Goal: Contribute content: Contribute content

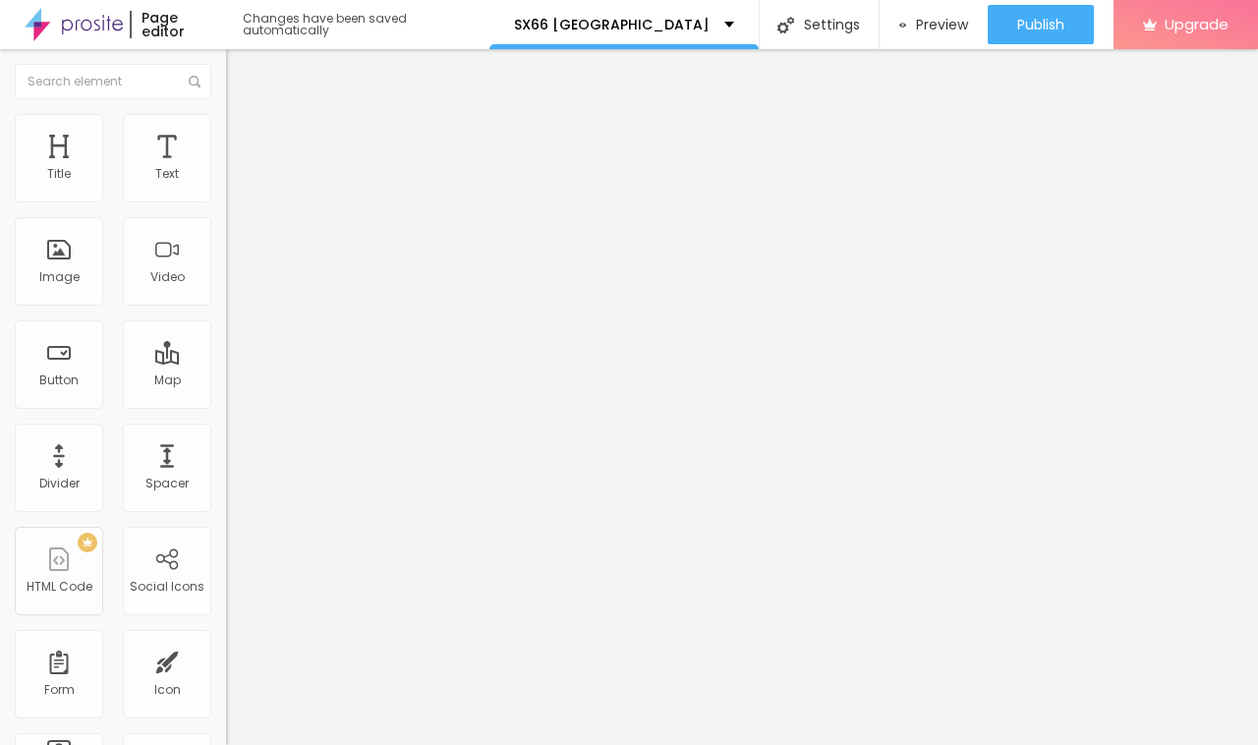
click at [234, 285] on icon "button" at bounding box center [240, 279] width 12 height 12
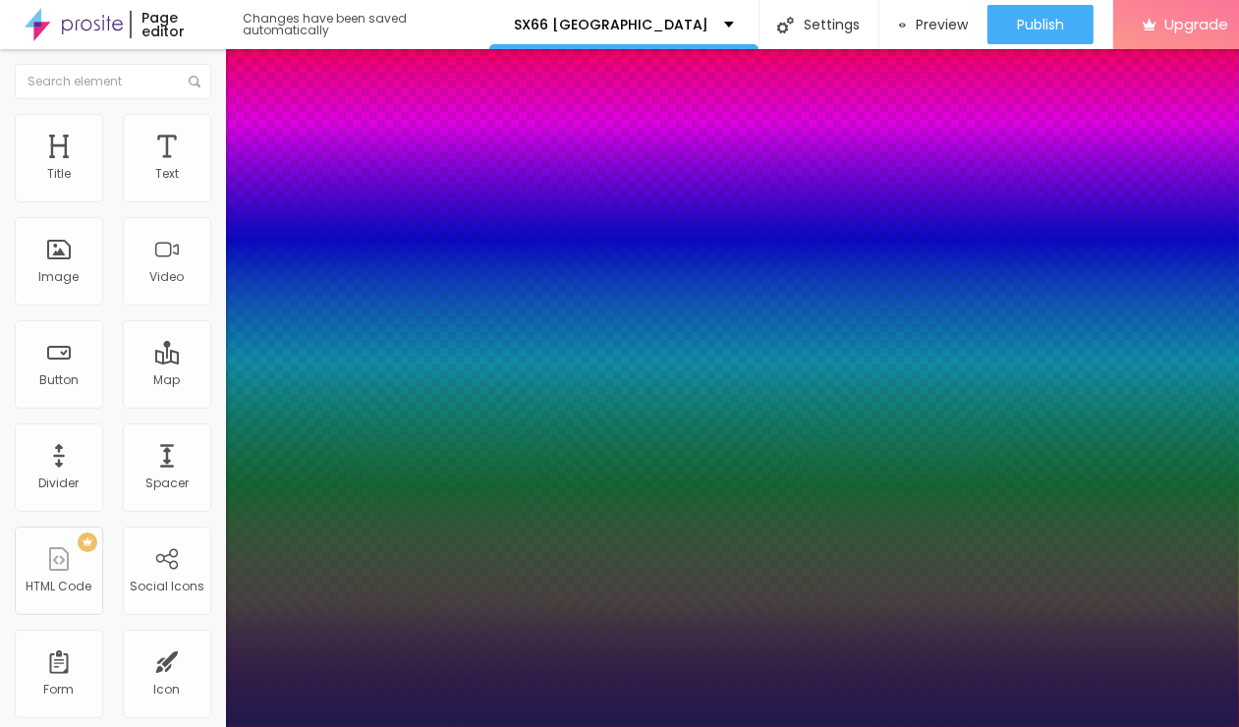
type input "1"
type input "32"
type input "1"
type input "33"
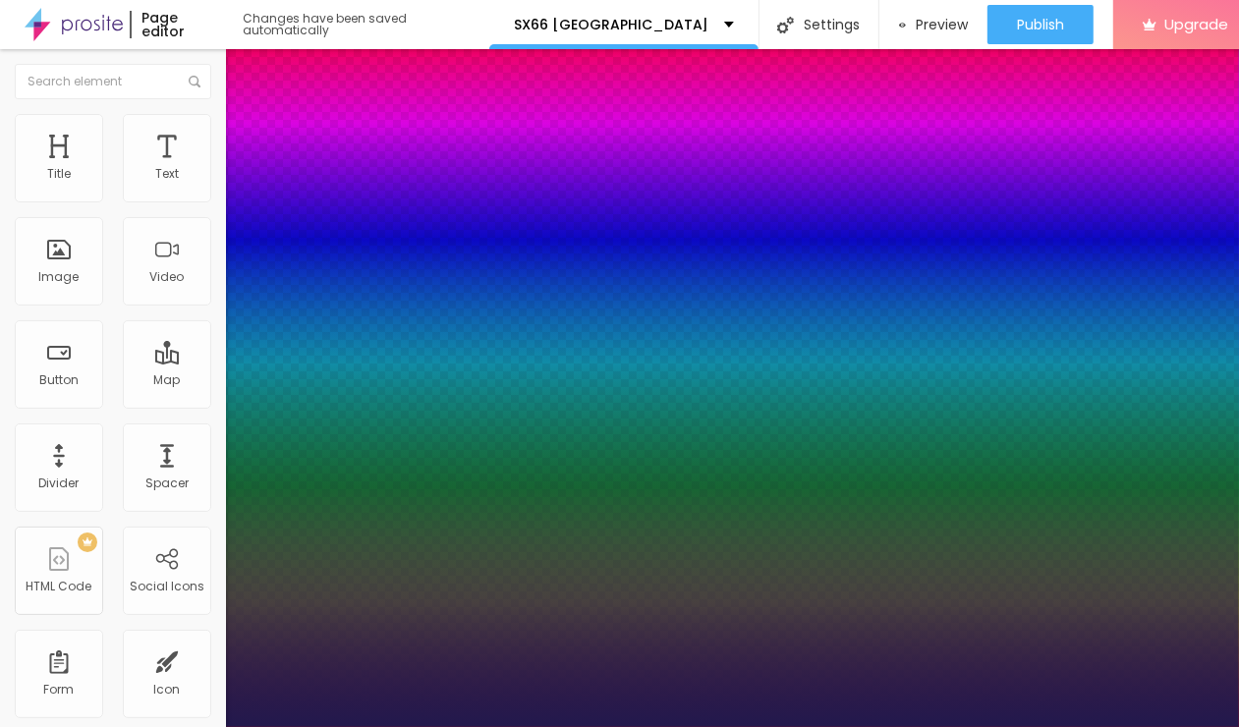
type input "33"
type input "1"
type input "22"
type input "1"
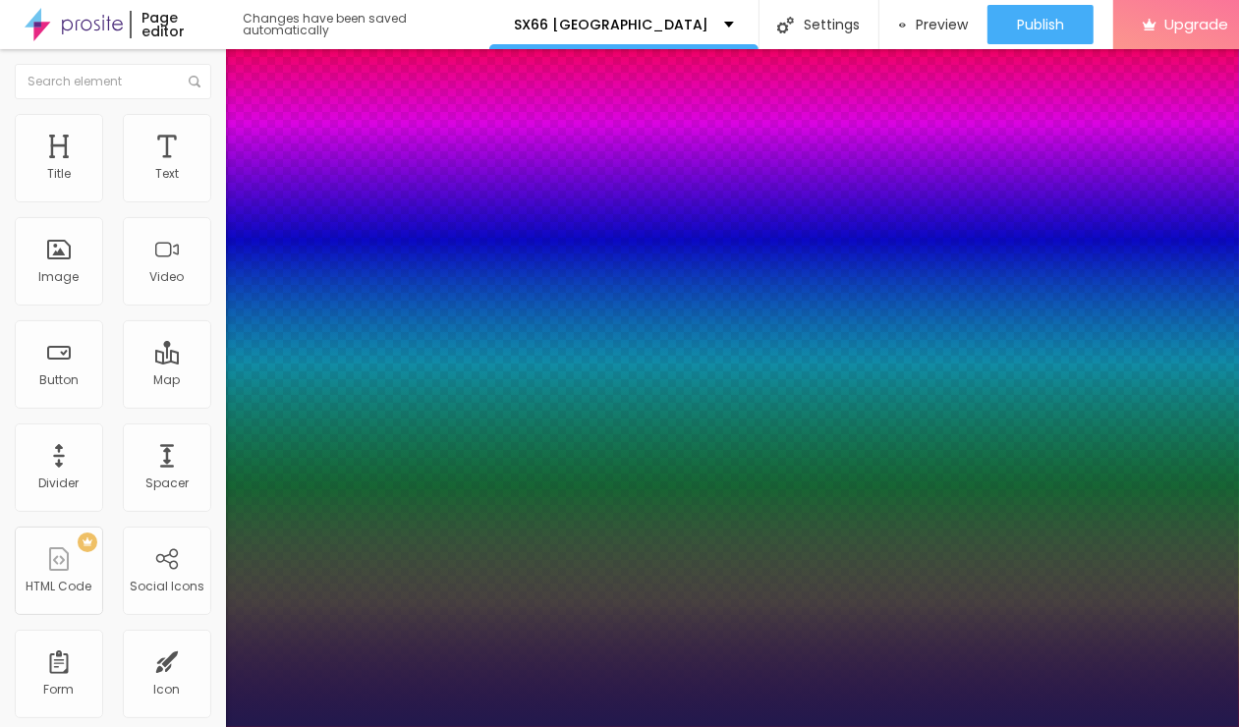
type input "21"
type input "1"
drag, startPoint x: 265, startPoint y: 547, endPoint x: 275, endPoint y: 544, distance: 10.6
type input "21"
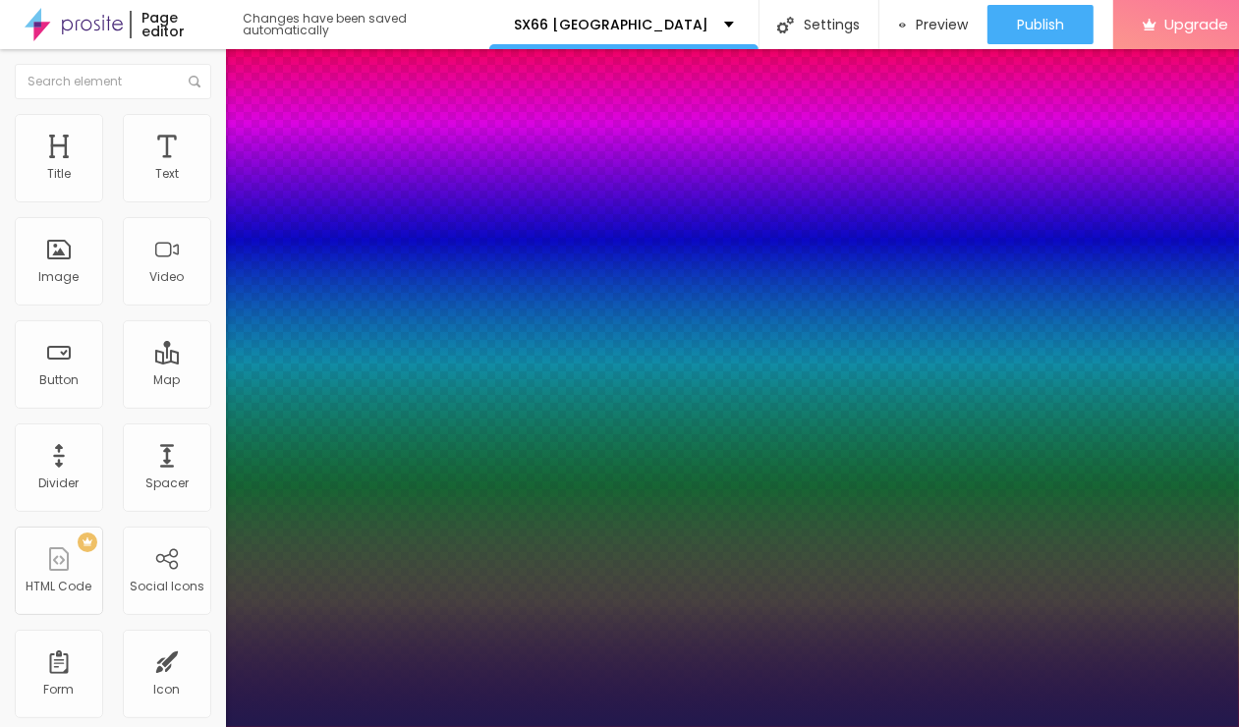
type input "1"
click at [290, 727] on div at bounding box center [619, 727] width 1239 height 0
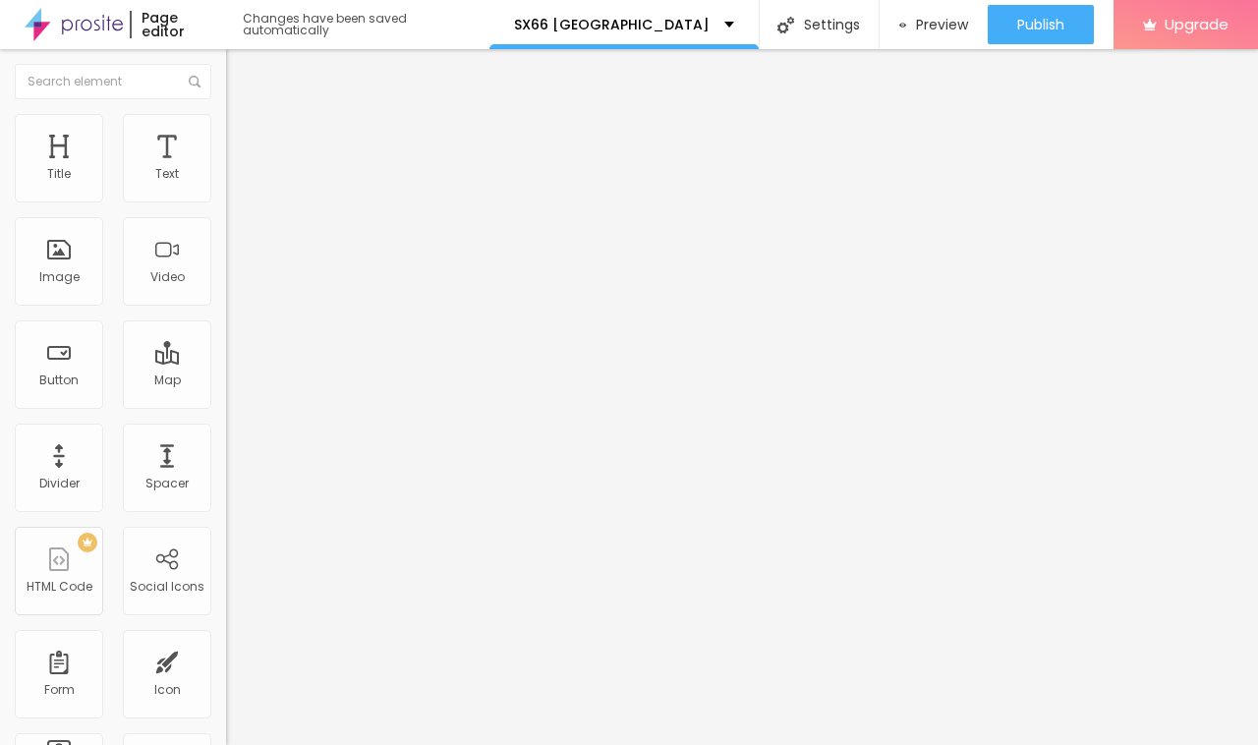
click at [236, 283] on icon "button" at bounding box center [240, 279] width 8 height 8
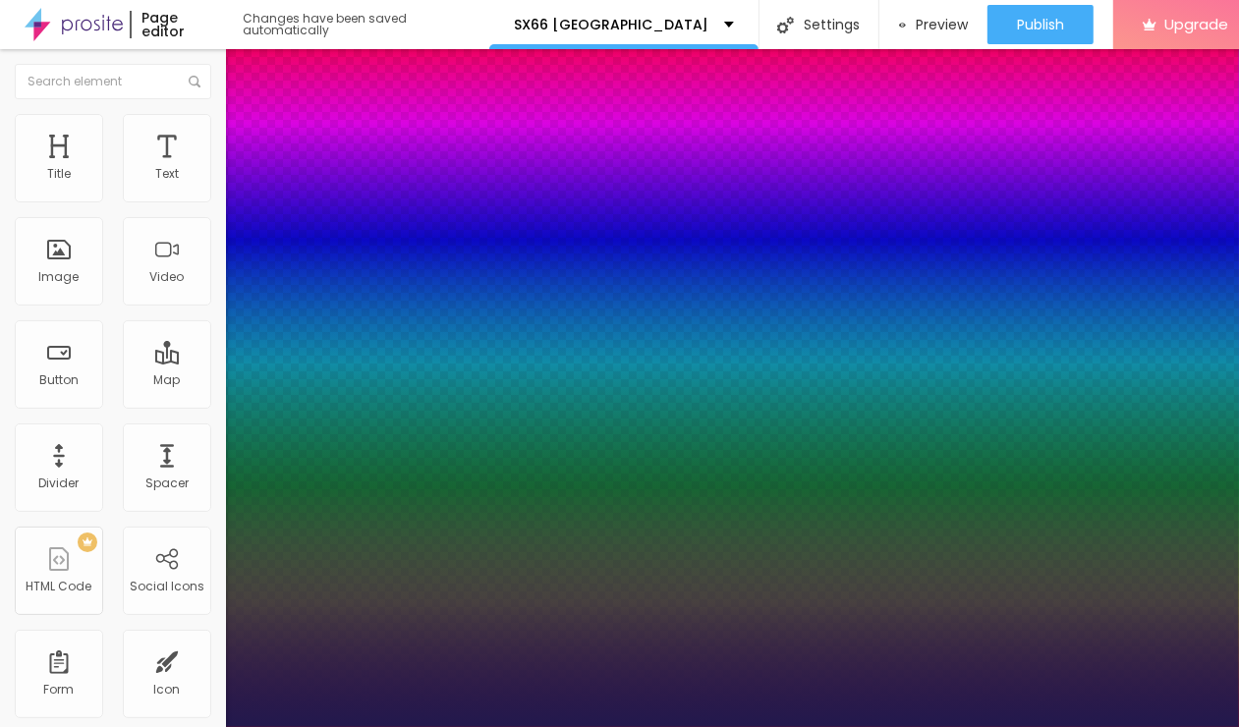
type input "1"
select select "Archivo-Bold"
type input "1"
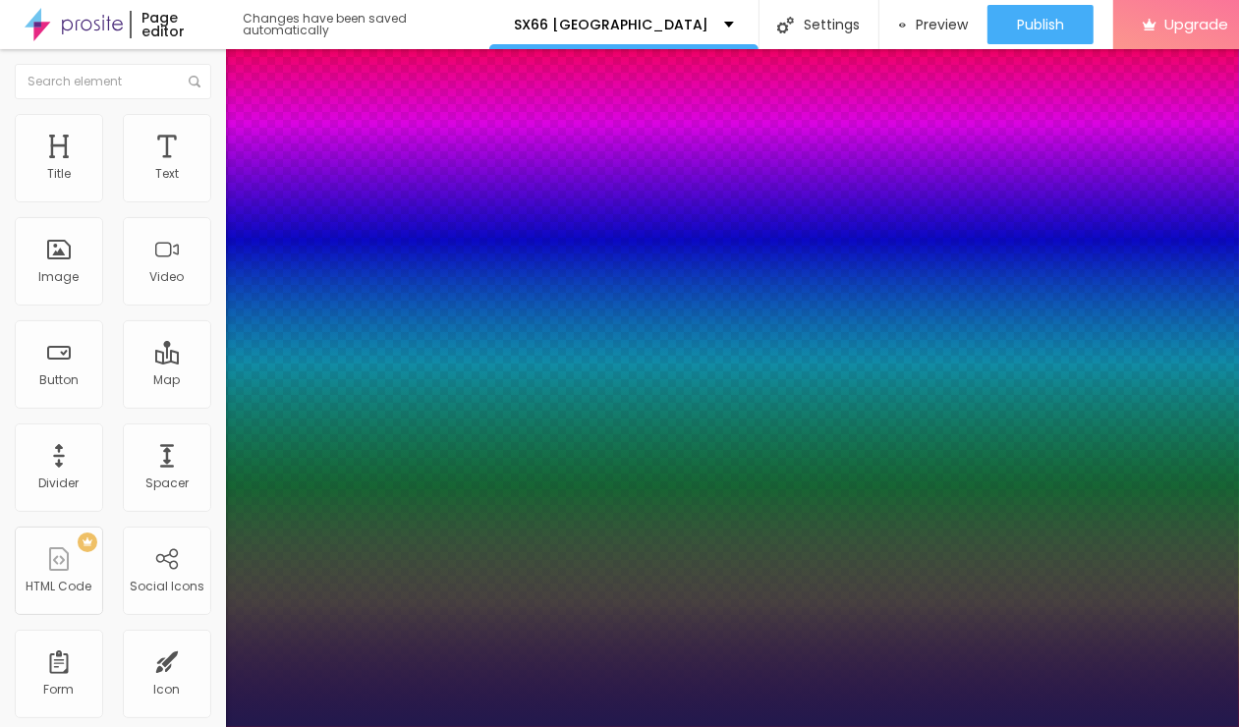
click at [534, 727] on div at bounding box center [619, 727] width 1239 height 0
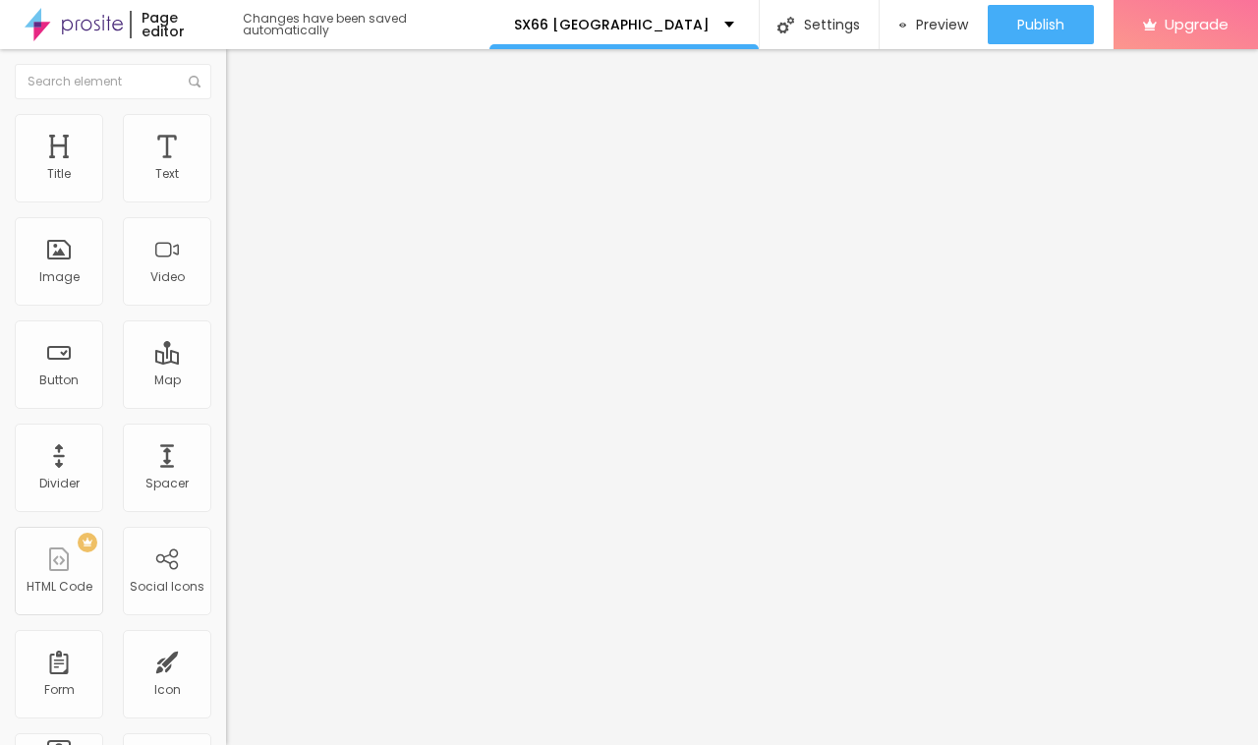
click at [241, 71] on div "Edit Title" at bounding box center [285, 72] width 88 height 16
click at [234, 183] on icon "button" at bounding box center [240, 177] width 12 height 12
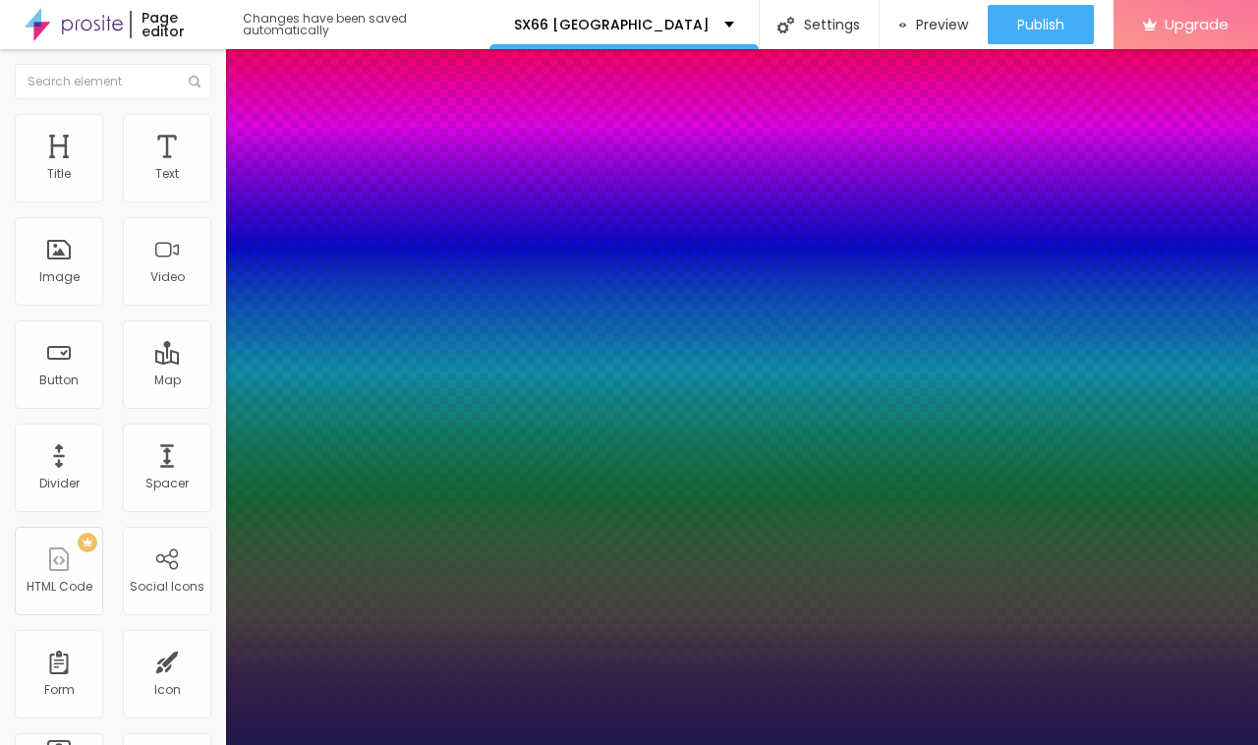
type input "1"
select select "Archivo-Bold"
type input "1"
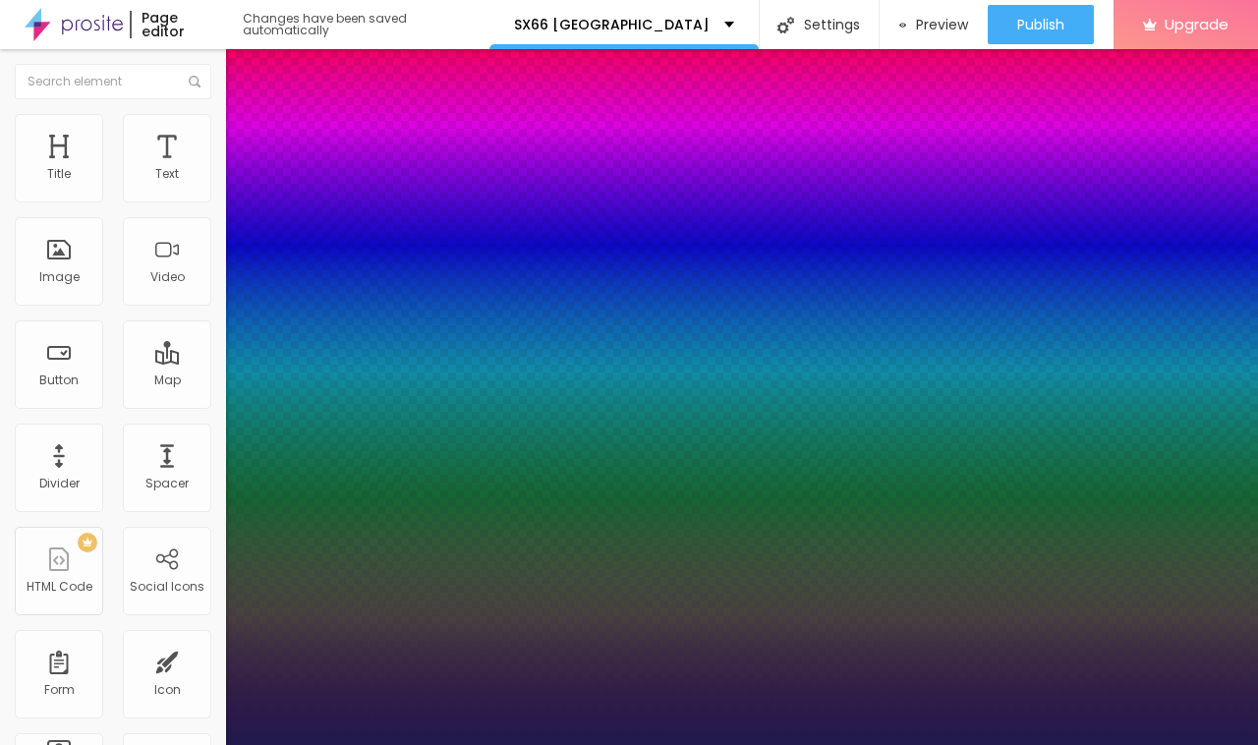
click at [684, 744] on div at bounding box center [629, 745] width 1258 height 0
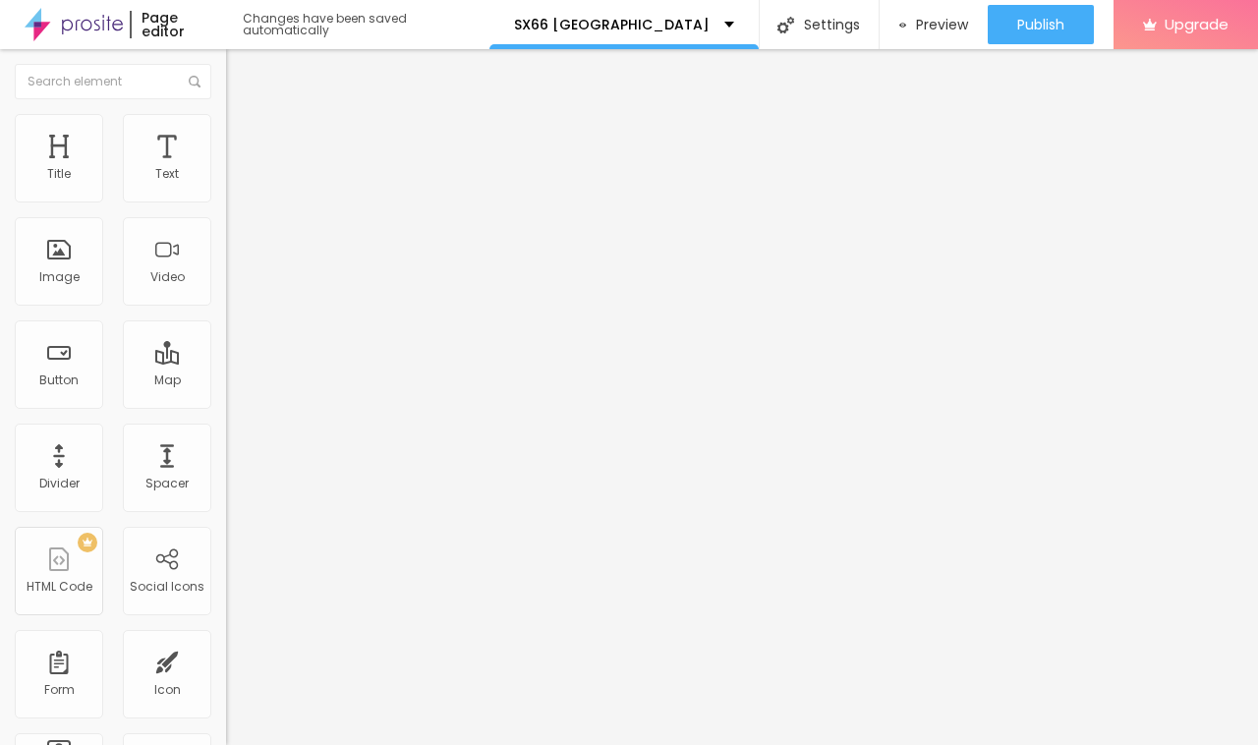
click at [241, 72] on div "Edit Text" at bounding box center [285, 72] width 89 height 16
click at [226, 169] on span "Add image" at bounding box center [266, 160] width 81 height 17
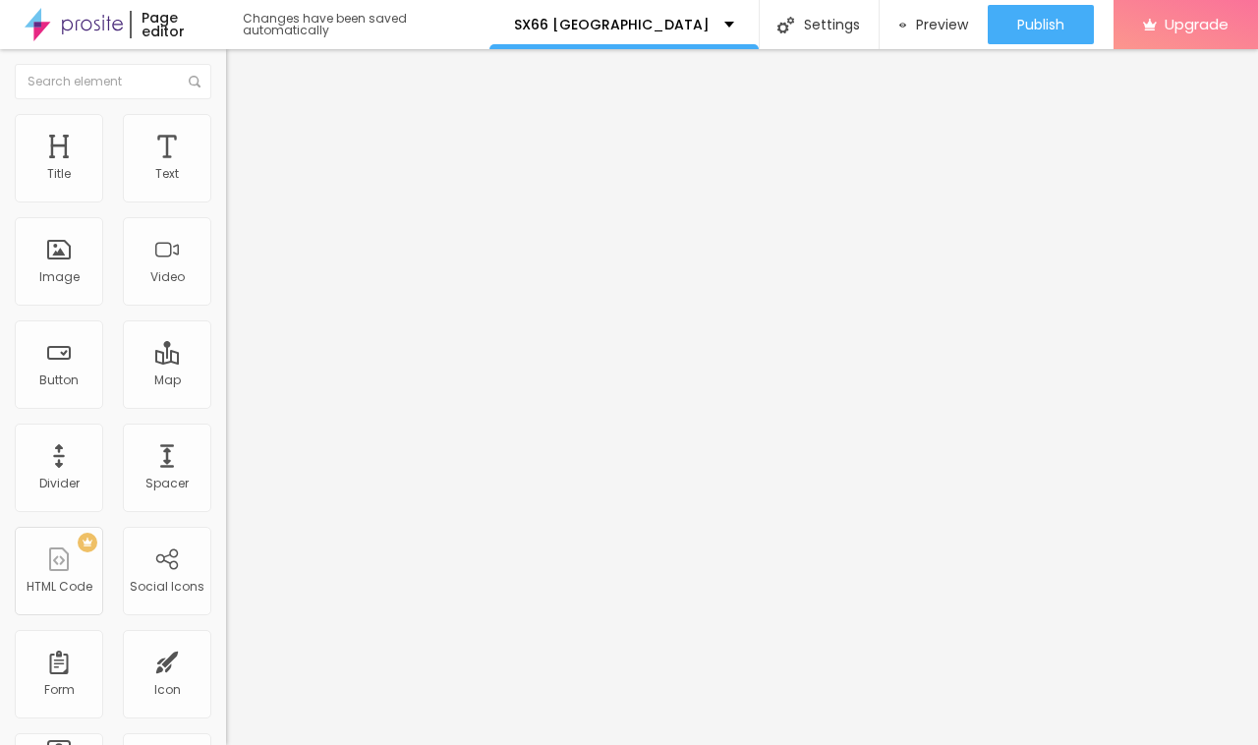
click at [226, 199] on input "text" at bounding box center [344, 189] width 236 height 20
click at [226, 403] on input "https://" at bounding box center [344, 393] width 236 height 20
paste input "[DOMAIN_NAME][URL]"
type input "[URL][DOMAIN_NAME]"
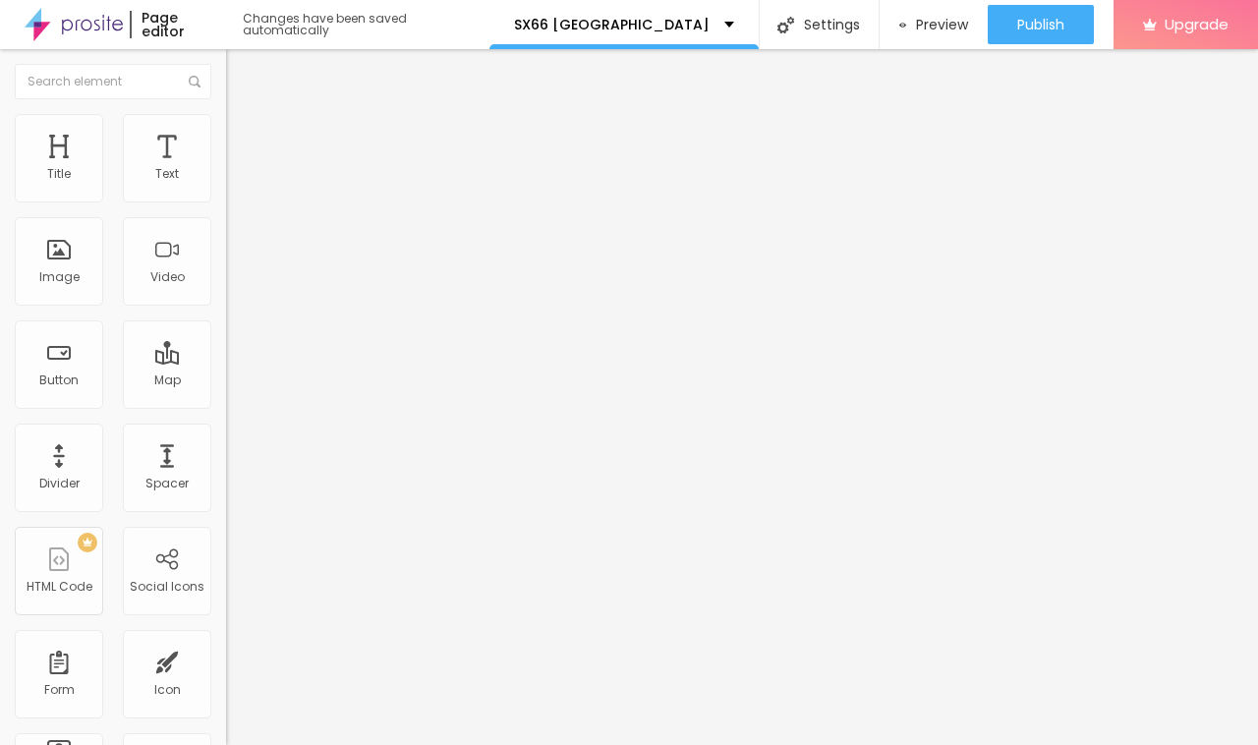
click at [226, 199] on input "text" at bounding box center [344, 189] width 236 height 20
paste input "SX66 [GEOGRAPHIC_DATA]"
type input "SX66 [GEOGRAPHIC_DATA]"
click at [226, 128] on li "Style" at bounding box center [339, 124] width 226 height 20
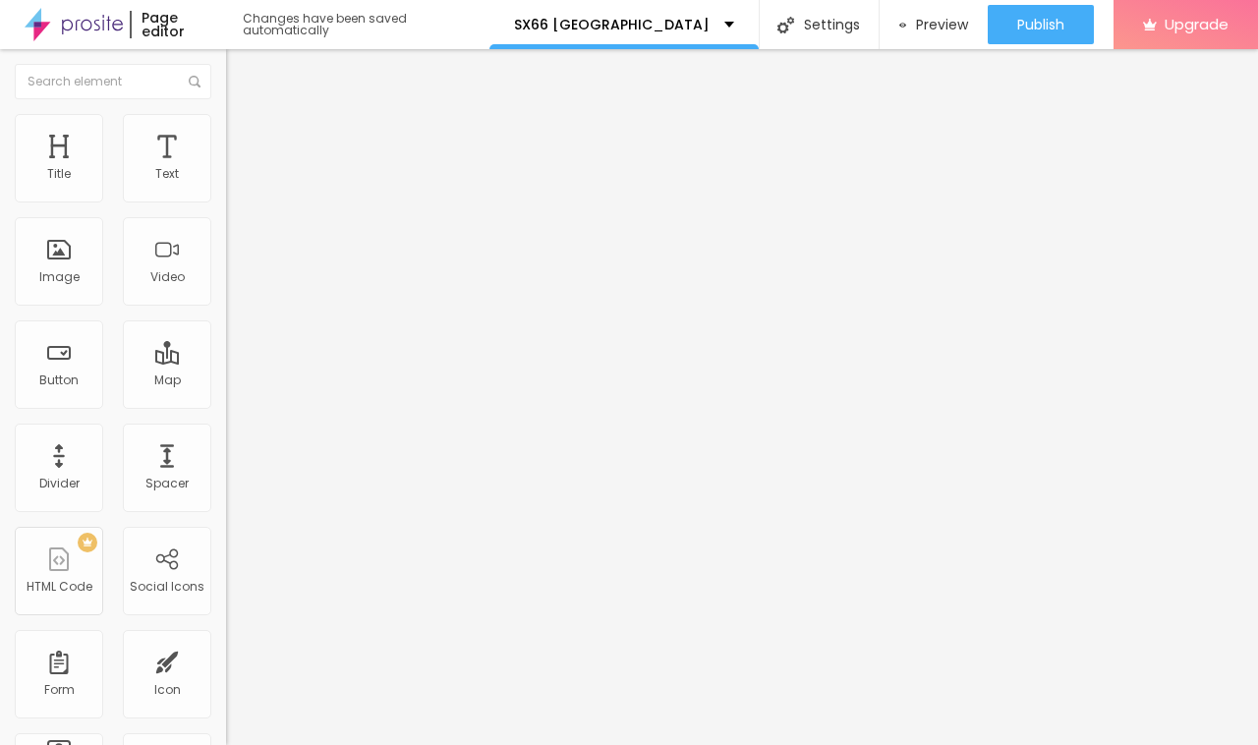
type input "80"
type input "75"
type input "70"
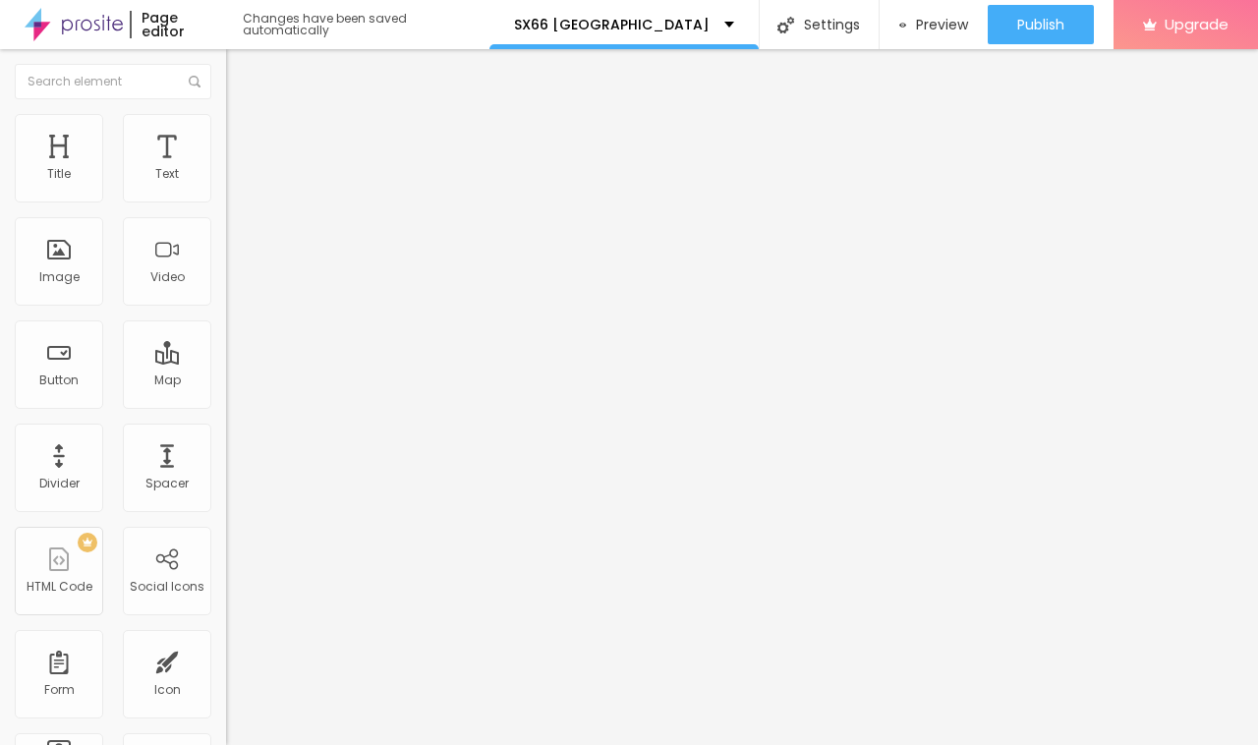
type input "70"
type input "65"
type input "60"
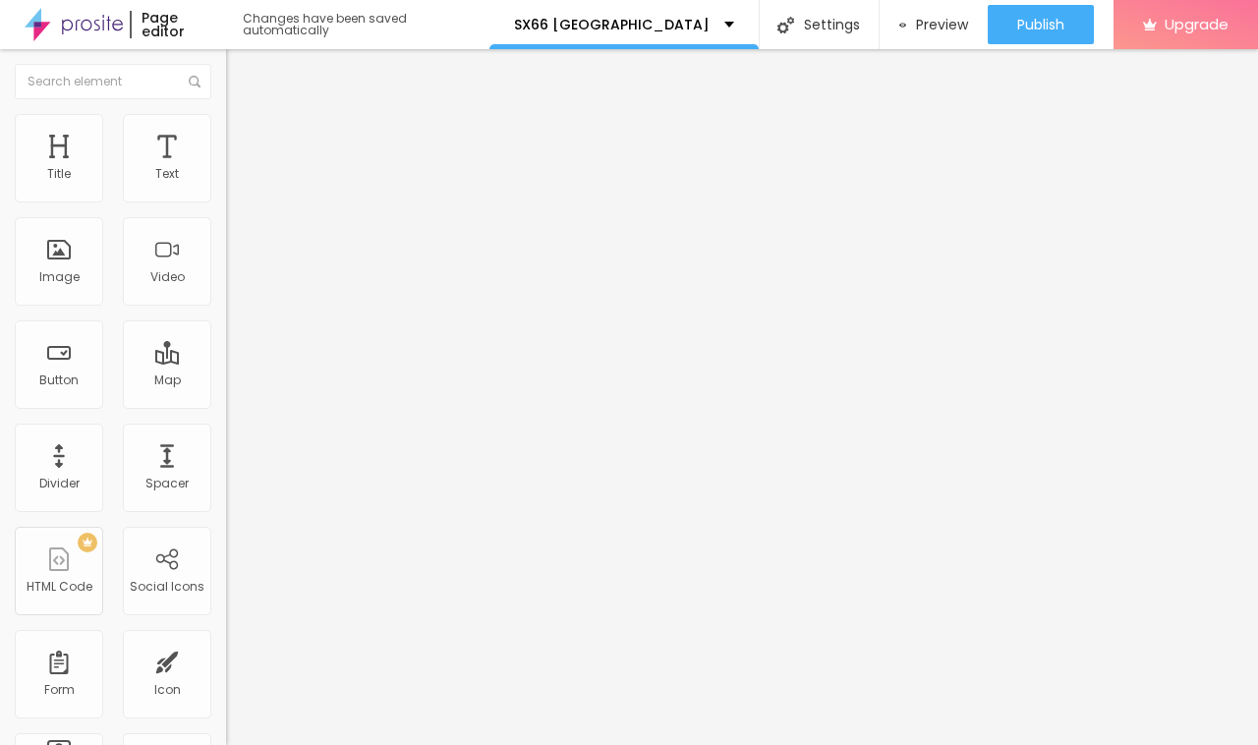
type input "55"
type input "50"
type input "45"
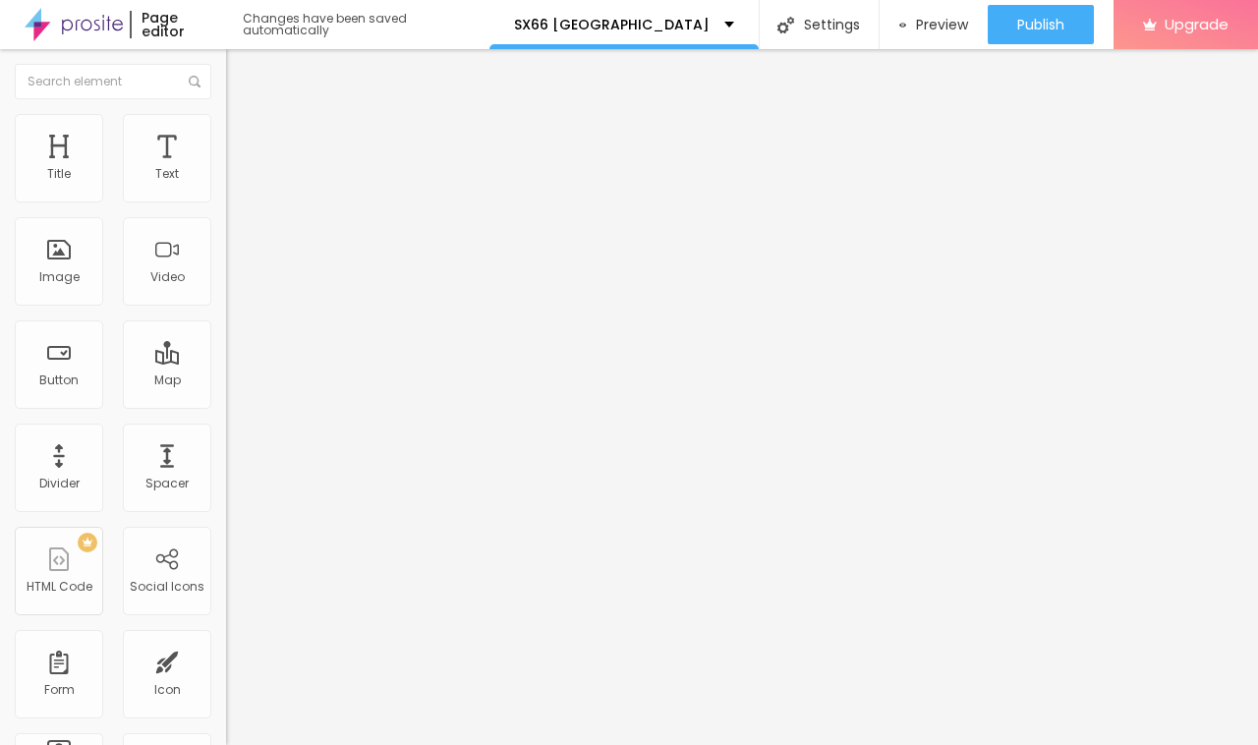
type input "45"
type input "40"
type input "35"
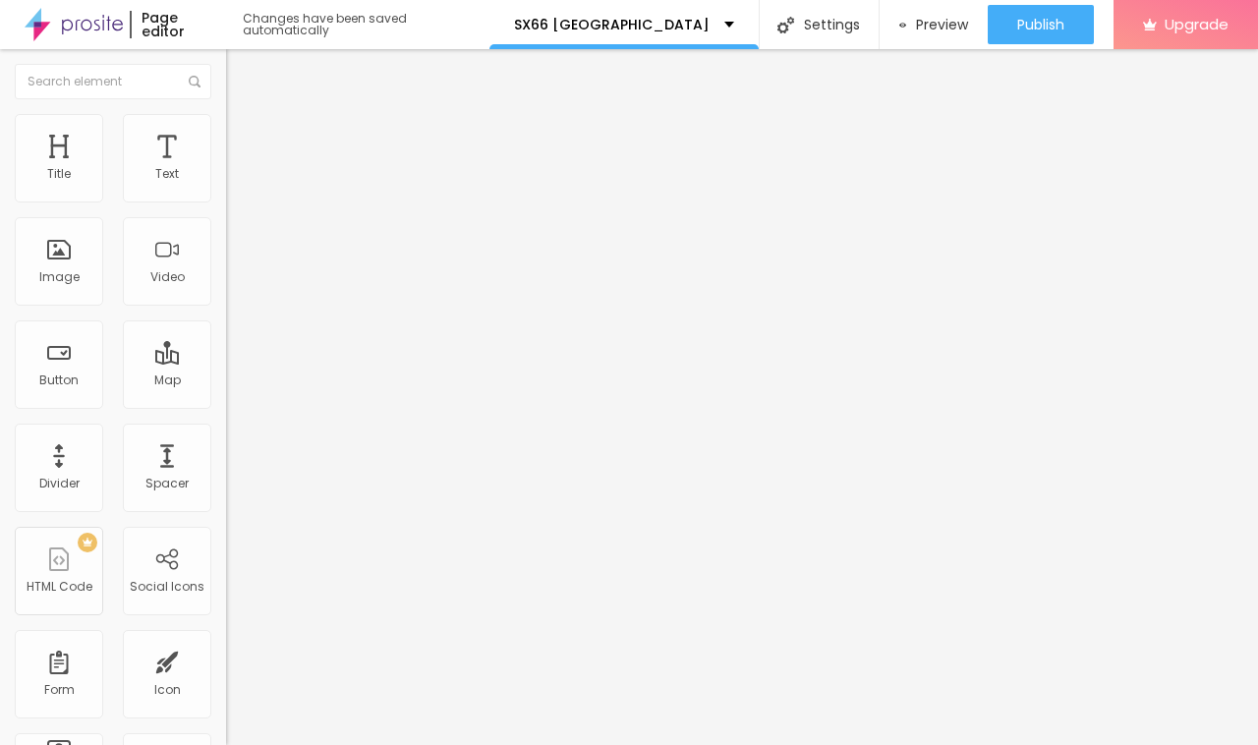
type input "30"
drag, startPoint x: 160, startPoint y: 212, endPoint x: 65, endPoint y: 209, distance: 95.4
type input "30"
click at [226, 202] on input "range" at bounding box center [289, 194] width 127 height 16
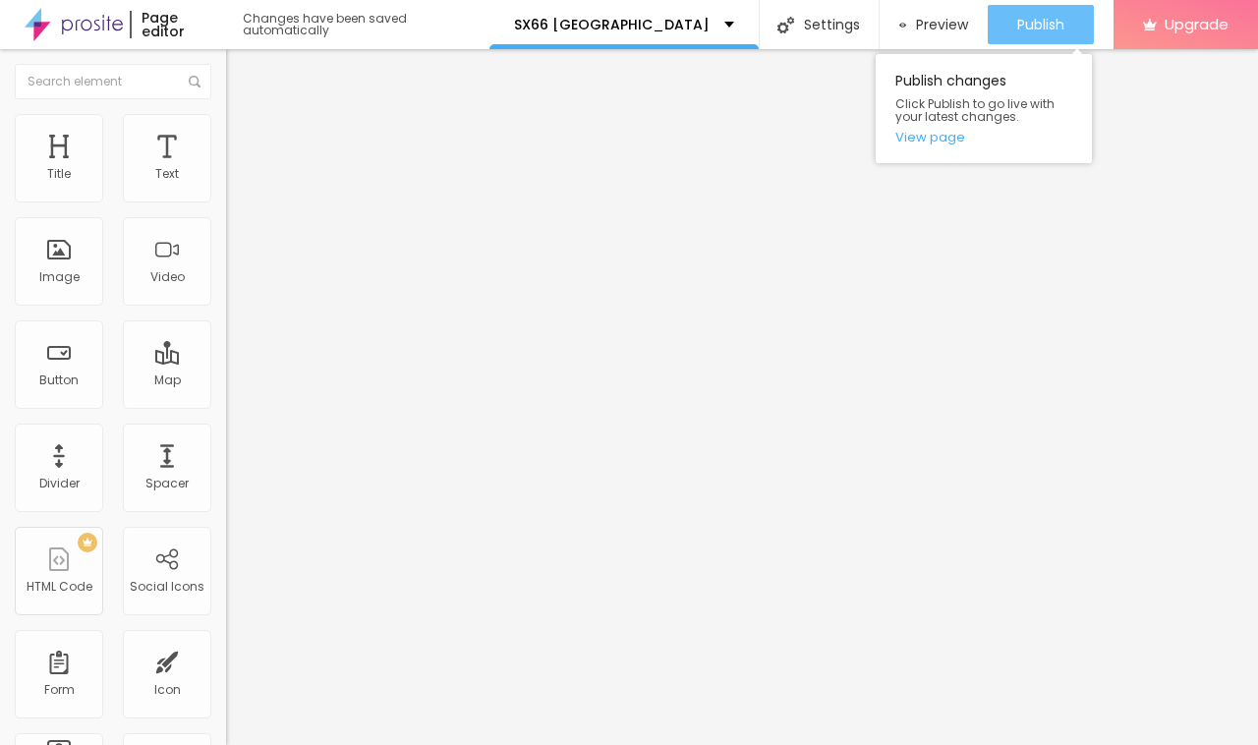
click at [1023, 37] on div "Publish" at bounding box center [1040, 24] width 47 height 39
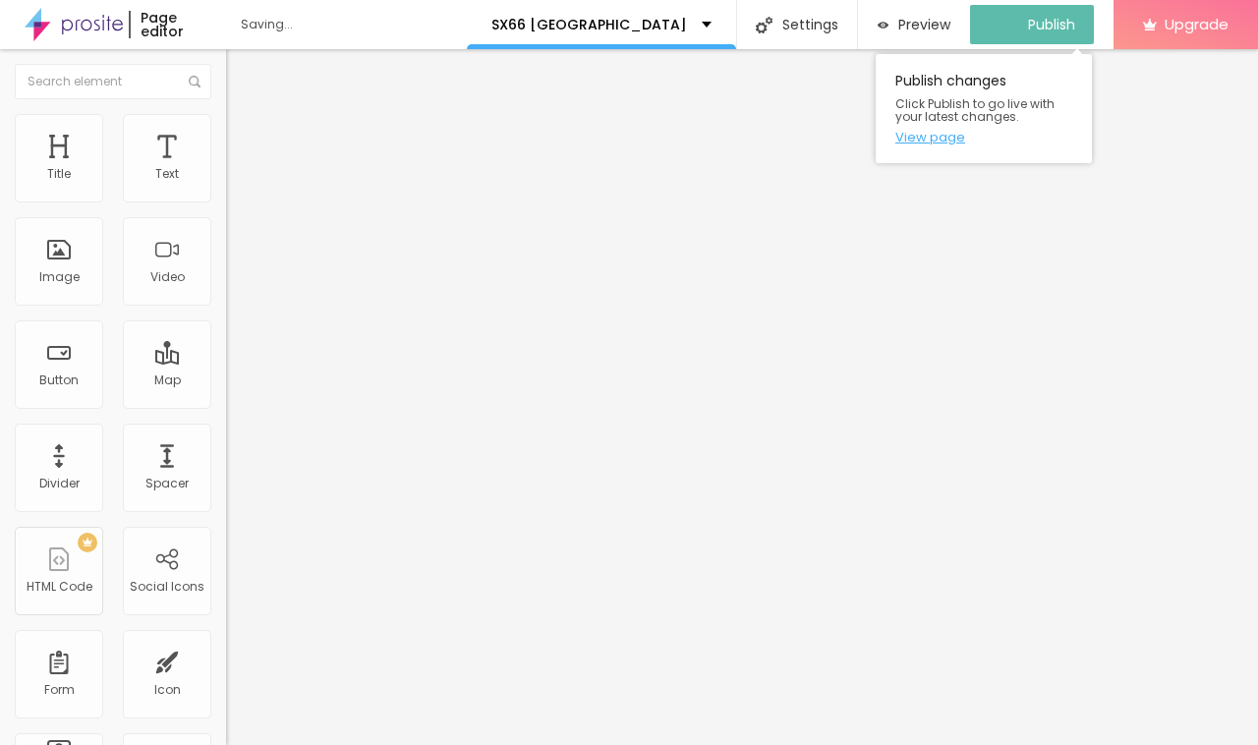
click at [944, 136] on link "View page" at bounding box center [983, 137] width 177 height 13
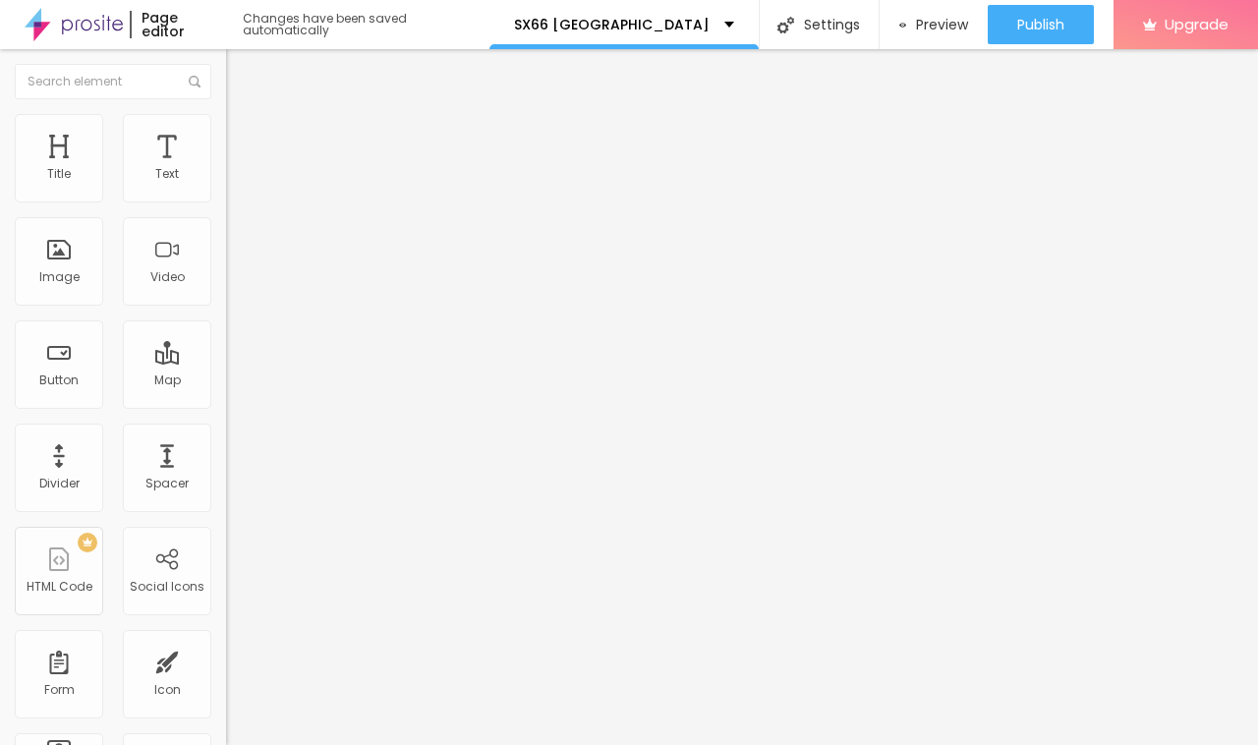
click at [234, 183] on icon "button" at bounding box center [240, 177] width 12 height 12
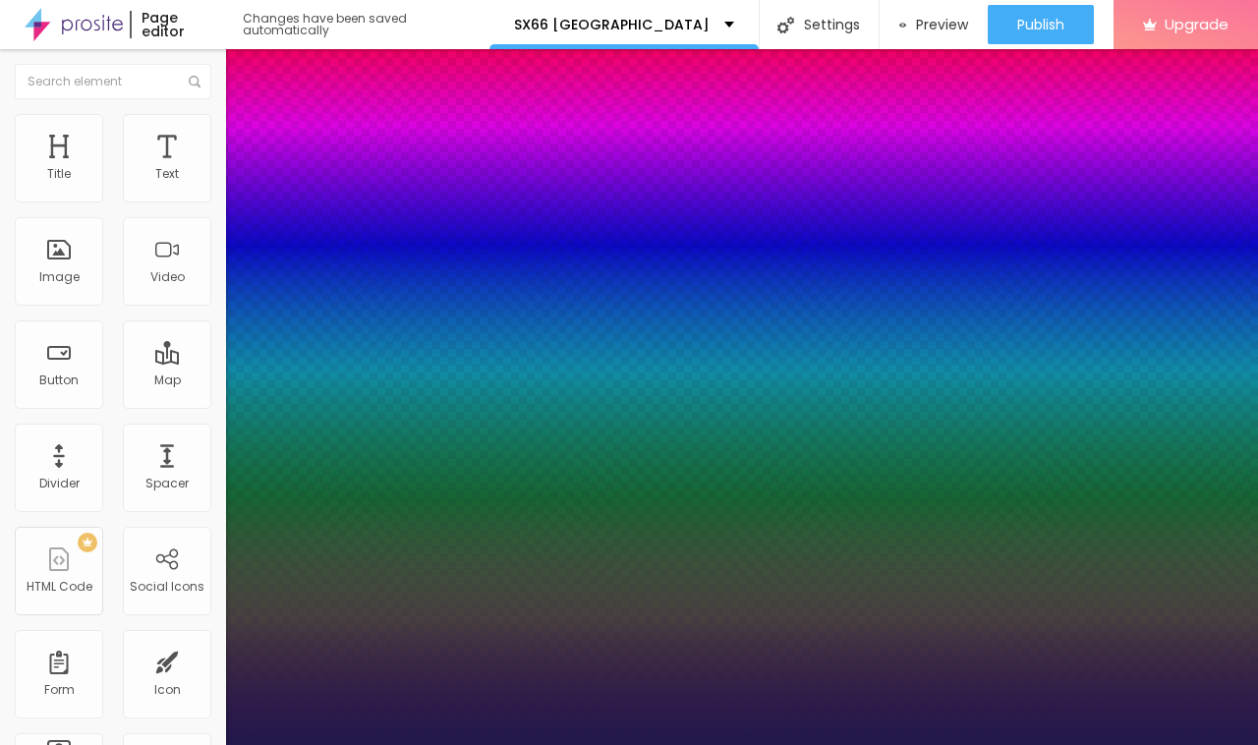
type input "1"
select select "Creepster-Regular"
type input "1"
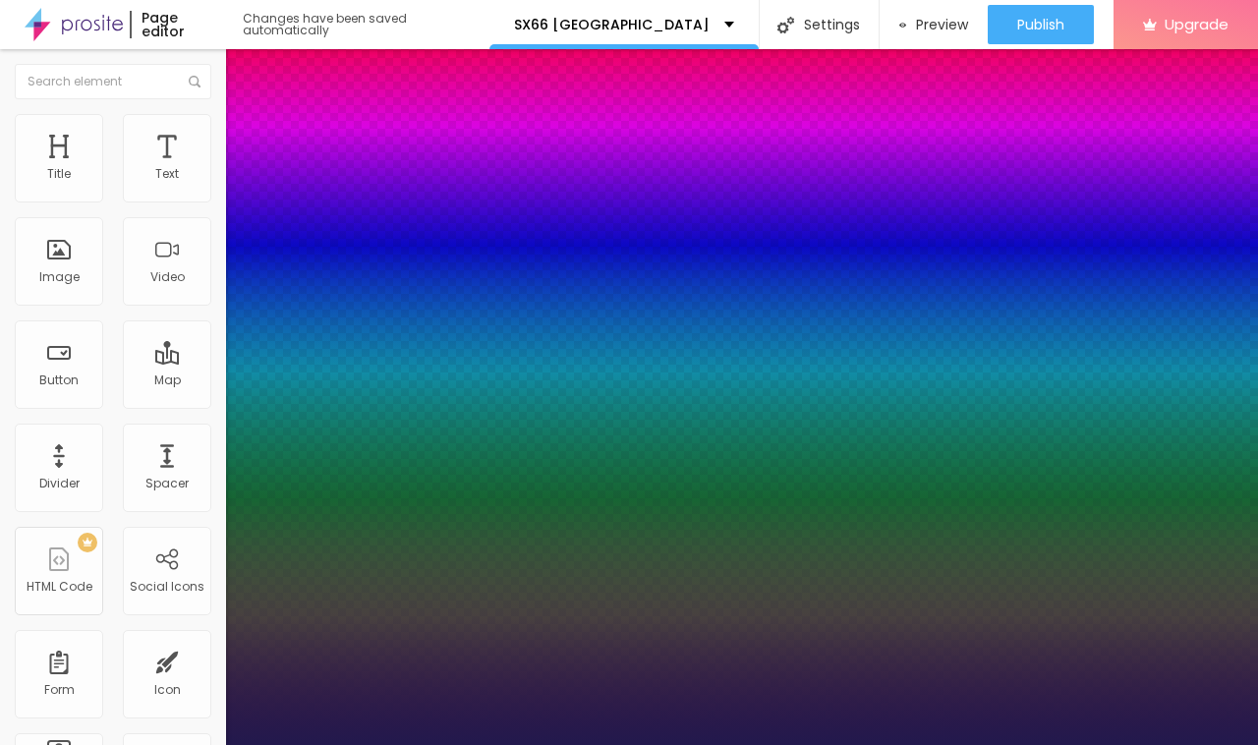
click at [646, 744] on div at bounding box center [629, 745] width 1258 height 0
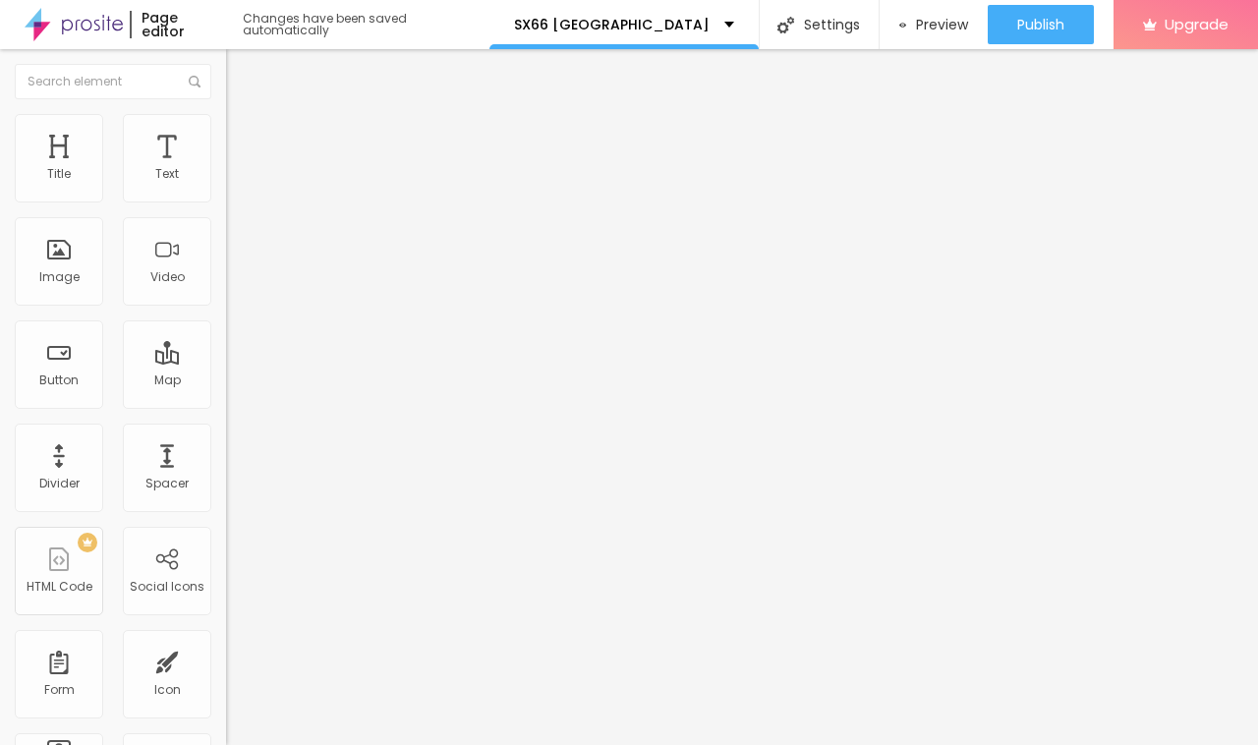
click at [234, 183] on icon "button" at bounding box center [240, 177] width 12 height 12
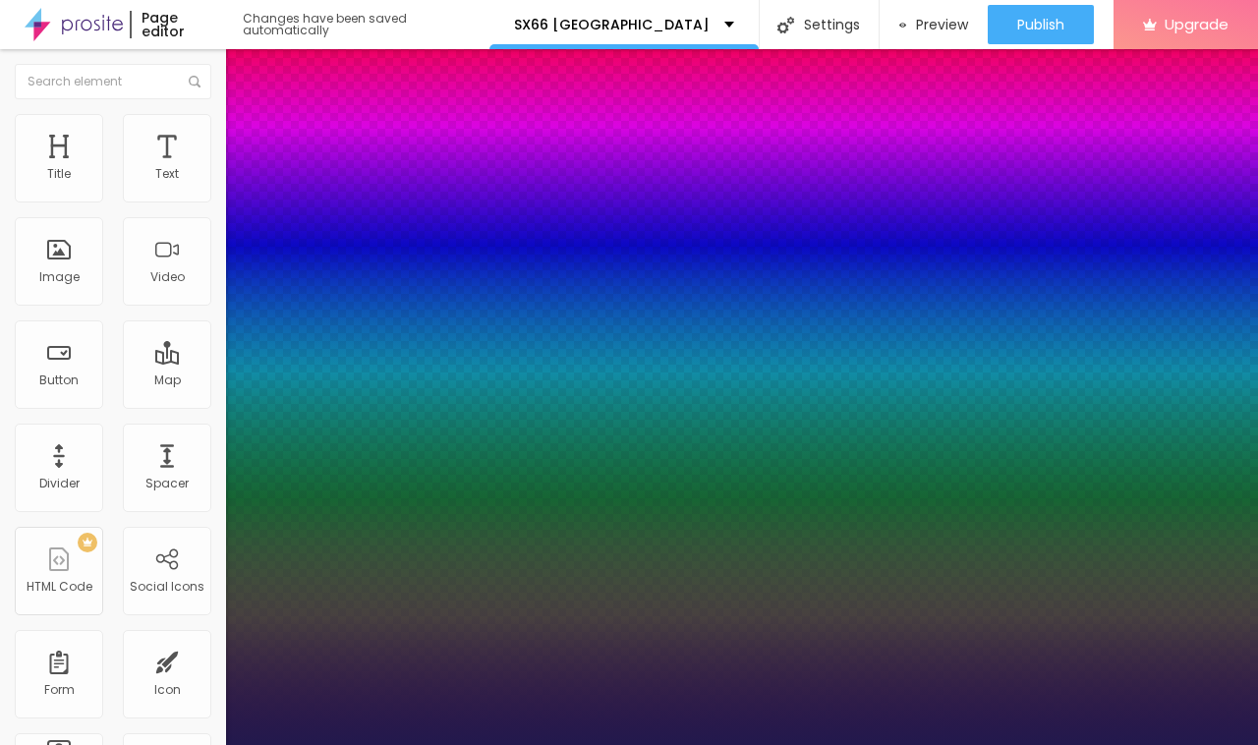
type input "1"
click at [655, 744] on div at bounding box center [629, 745] width 1258 height 0
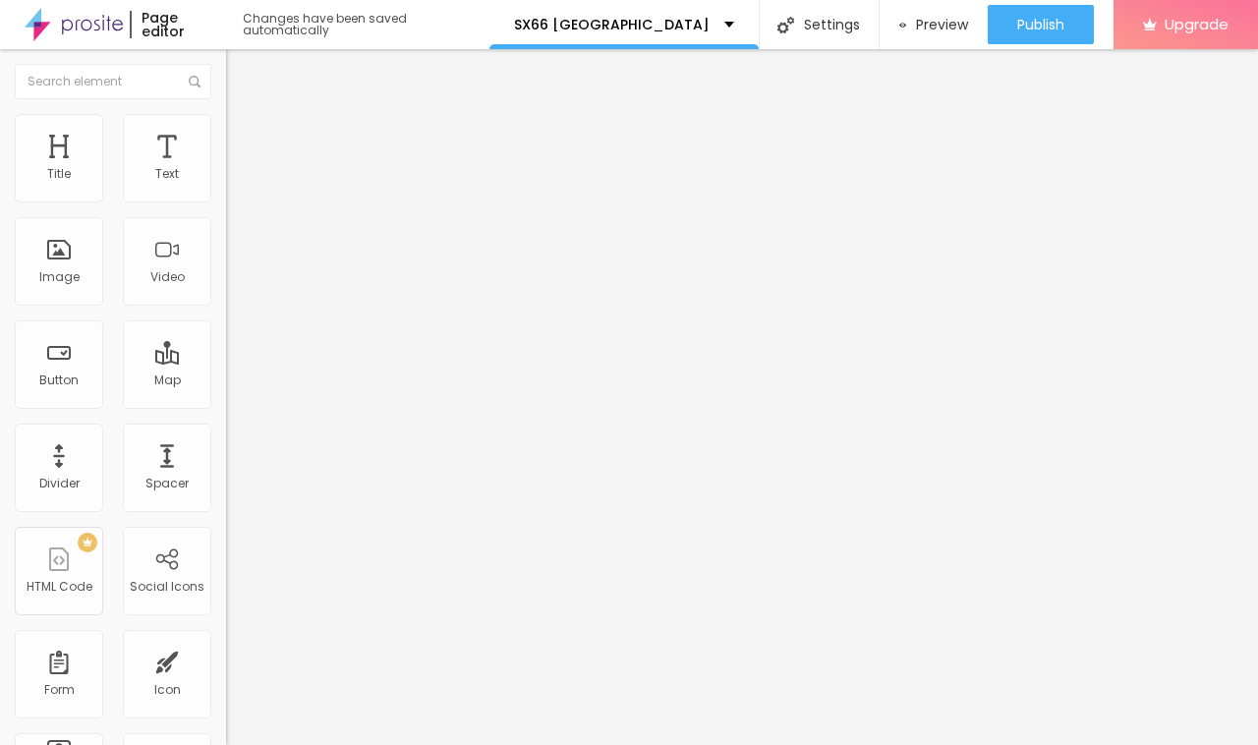
click at [234, 183] on icon "button" at bounding box center [240, 177] width 12 height 12
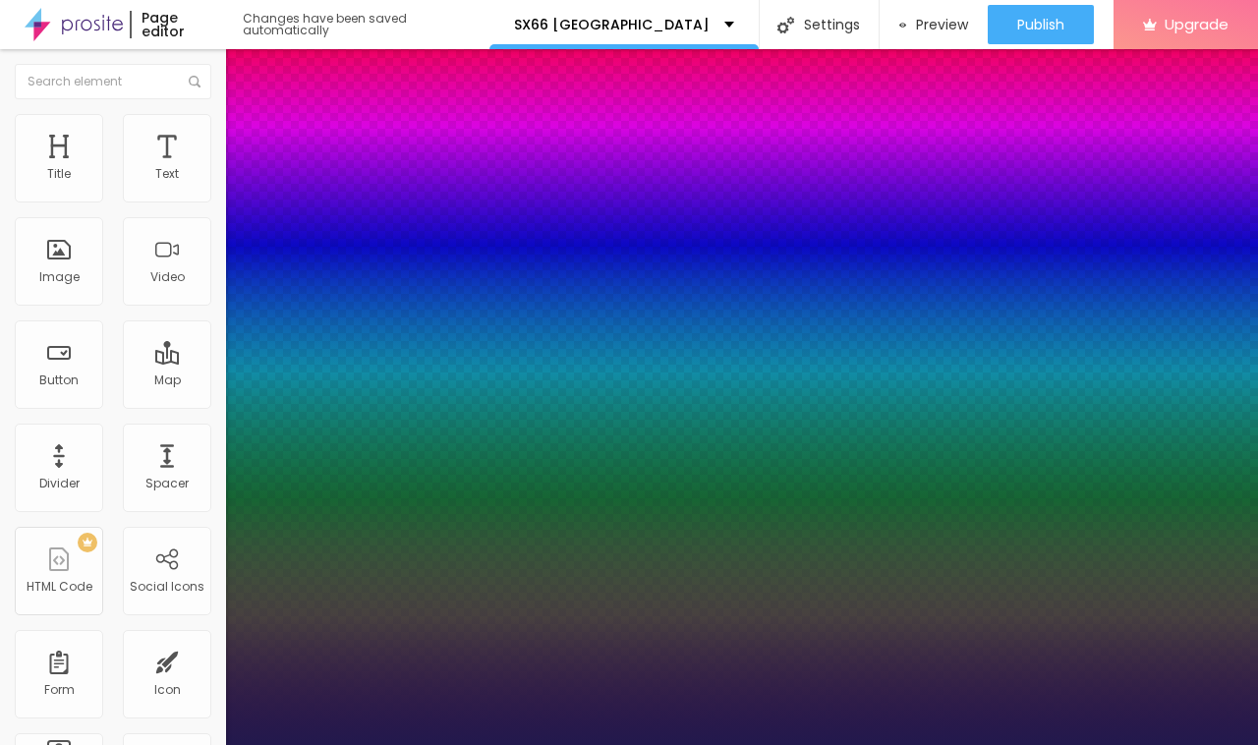
type input "1"
select select "Cookie-Regular"
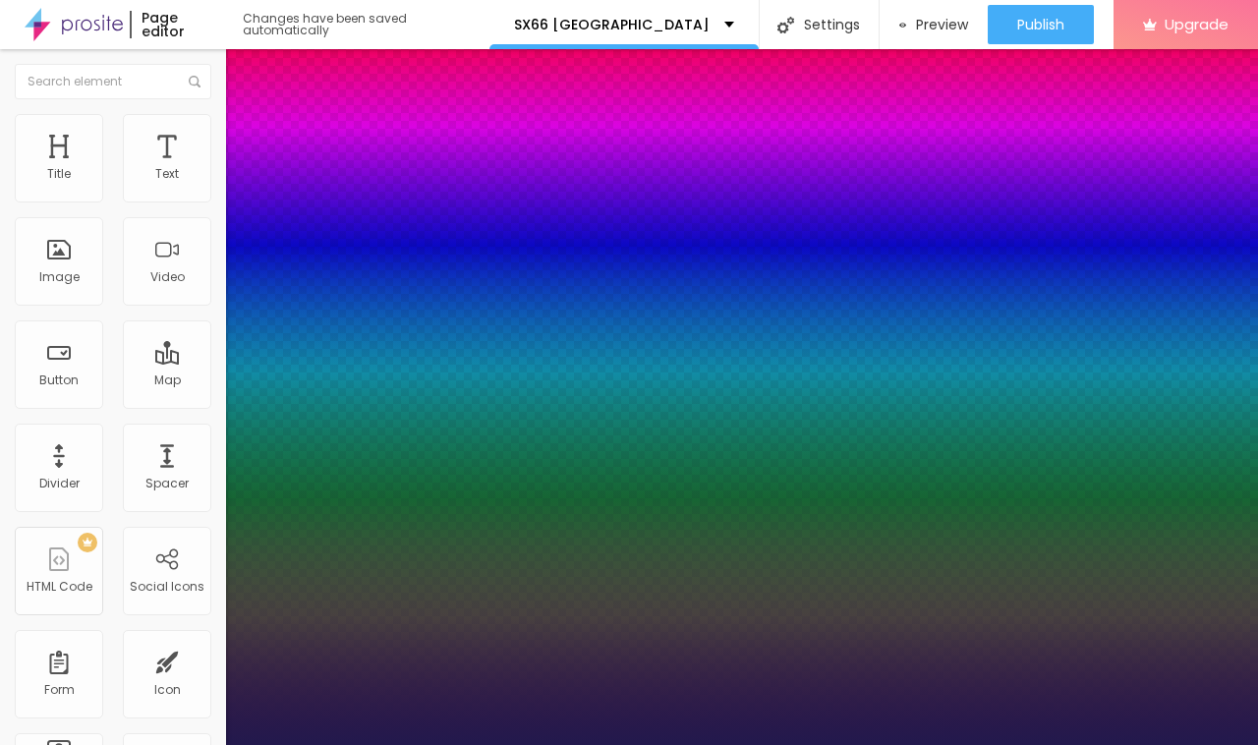
type input "1"
select select "CinzelDecorative-Black"
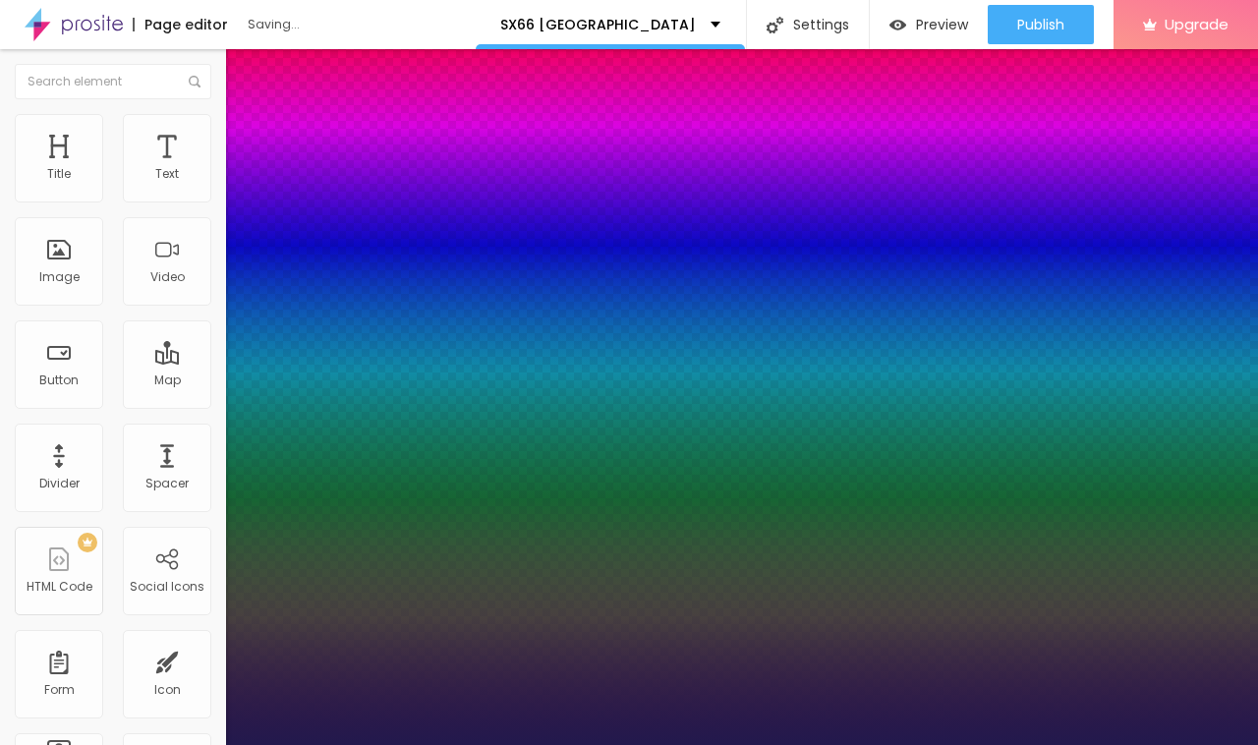
type input "1"
select select "Cookie-Regular"
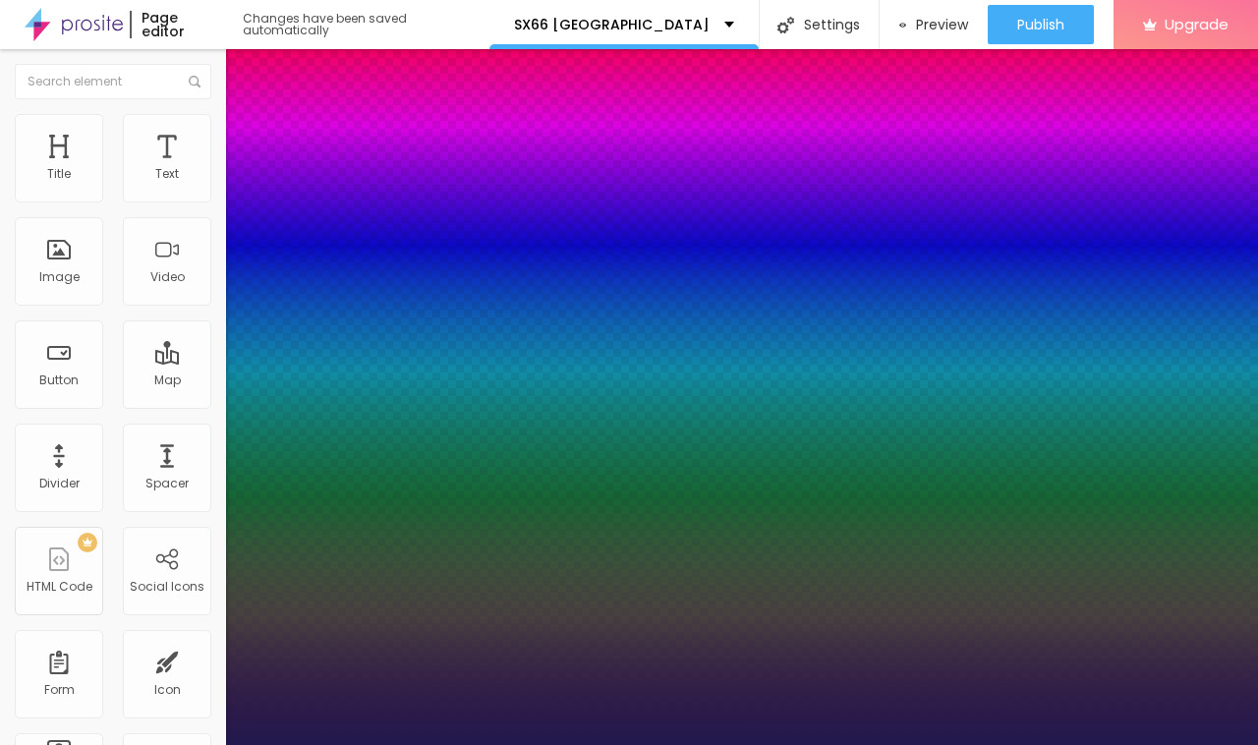
type input "1"
select select "Corben-Regular"
type input "1"
type input "1.4"
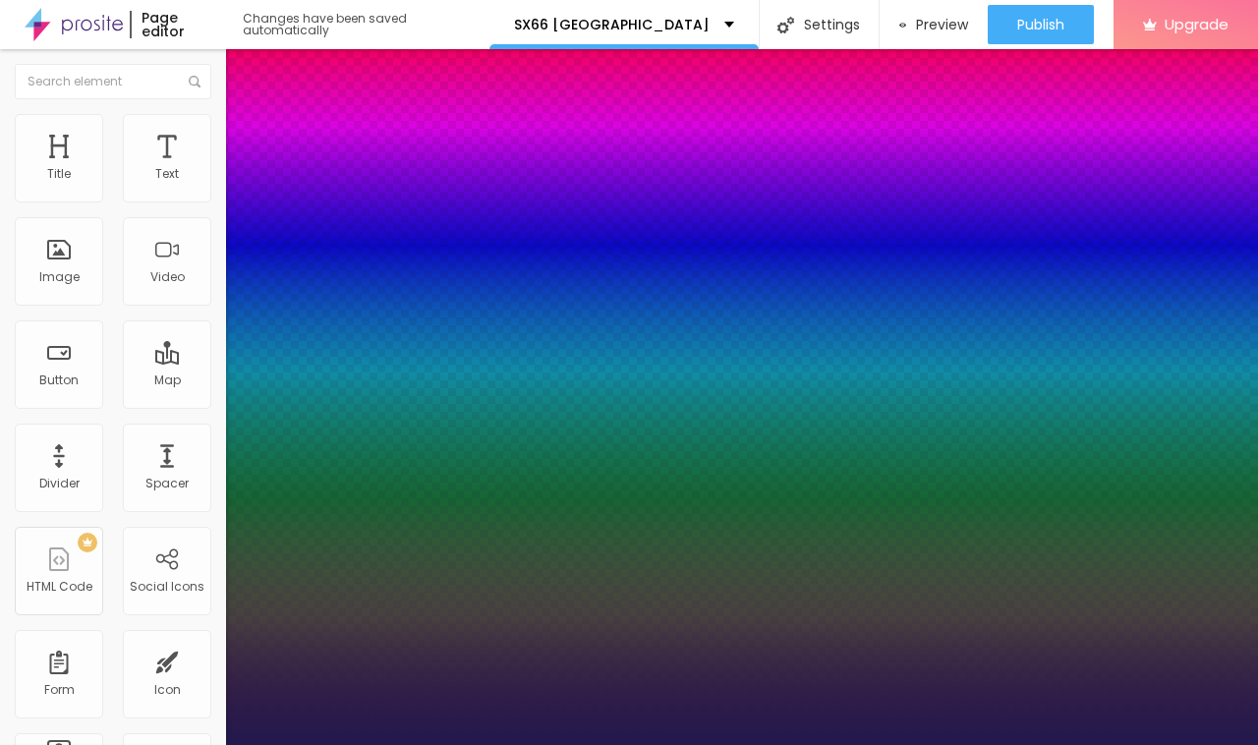
type input "1.4"
click at [665, 744] on div at bounding box center [629, 745] width 1258 height 0
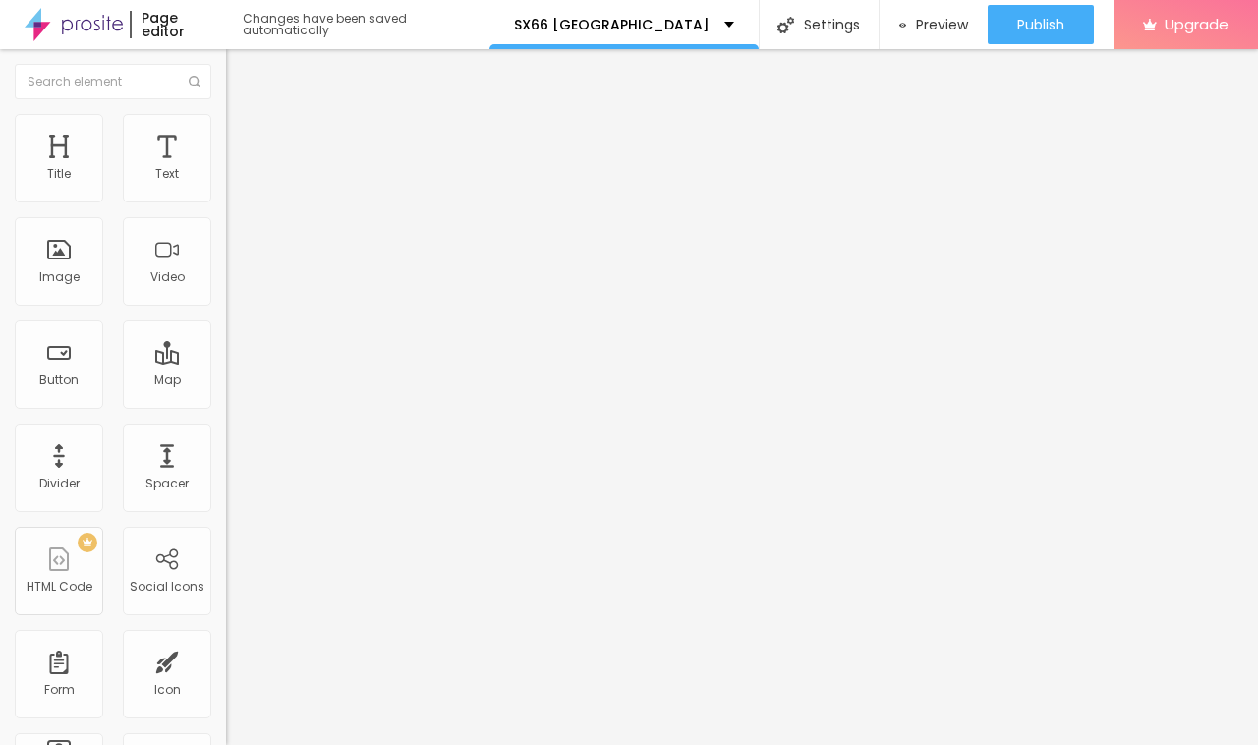
click at [236, 283] on icon "button" at bounding box center [240, 279] width 8 height 8
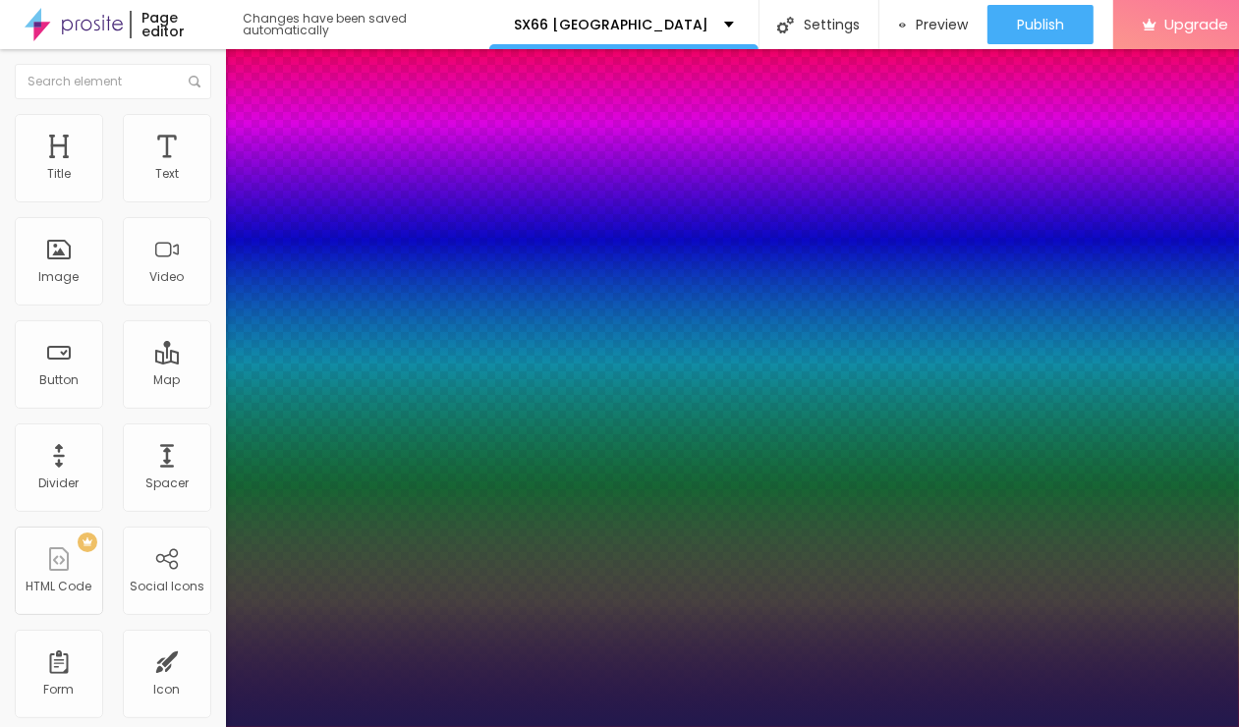
type input "1"
select select "BioRhymeExtraBold"
type input "1"
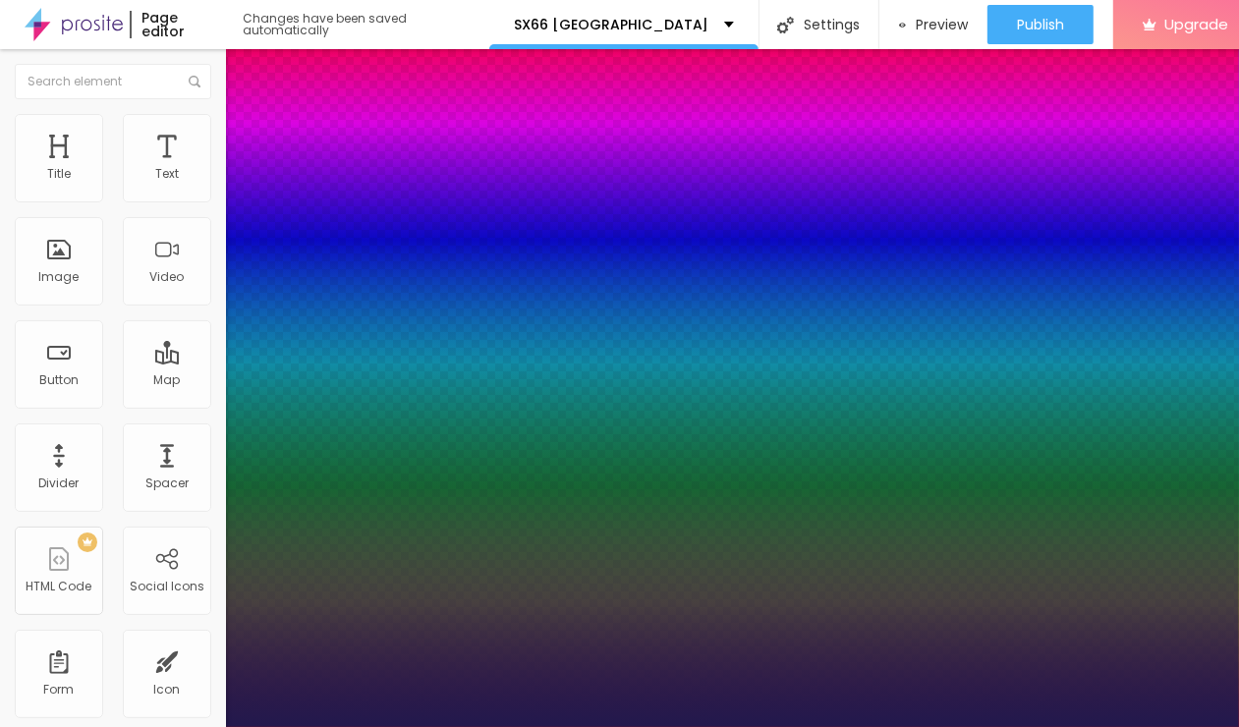
click at [263, 727] on div at bounding box center [619, 727] width 1239 height 0
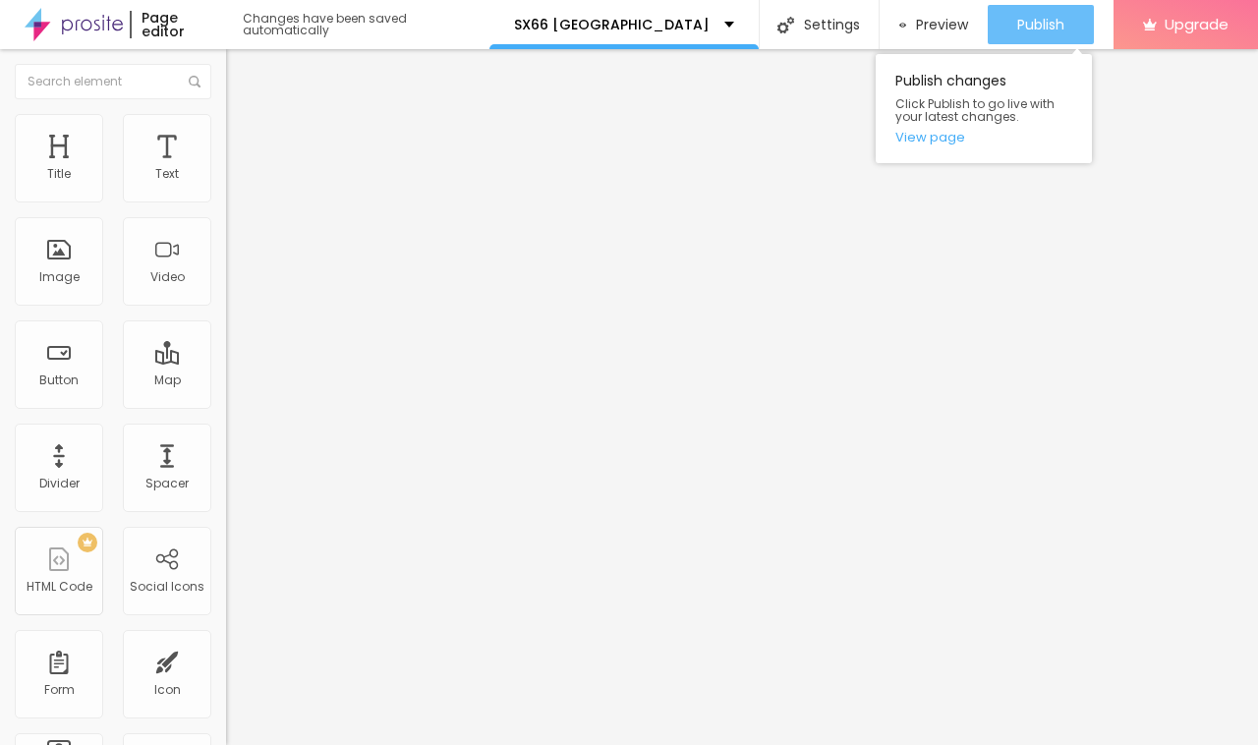
click at [988, 22] on button "Publish" at bounding box center [1041, 24] width 106 height 39
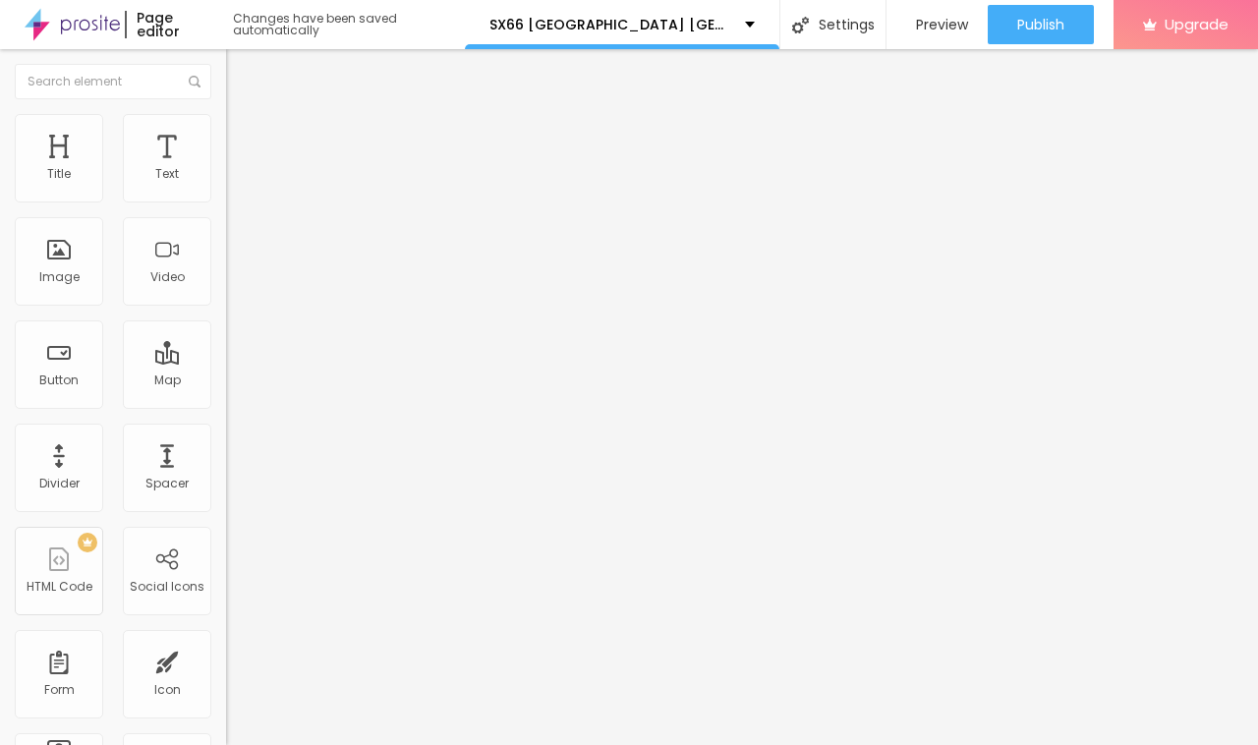
click at [226, 252] on button "button" at bounding box center [240, 244] width 28 height 21
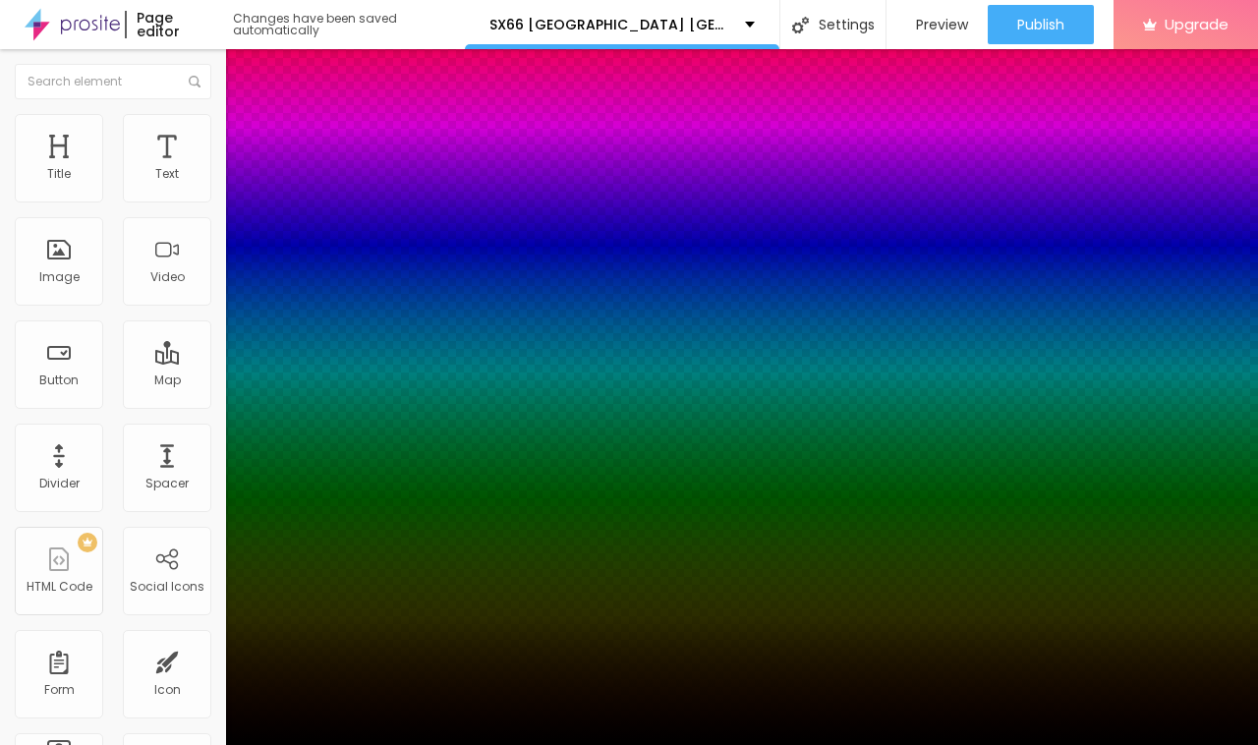
click at [188, 744] on div at bounding box center [629, 745] width 1258 height 0
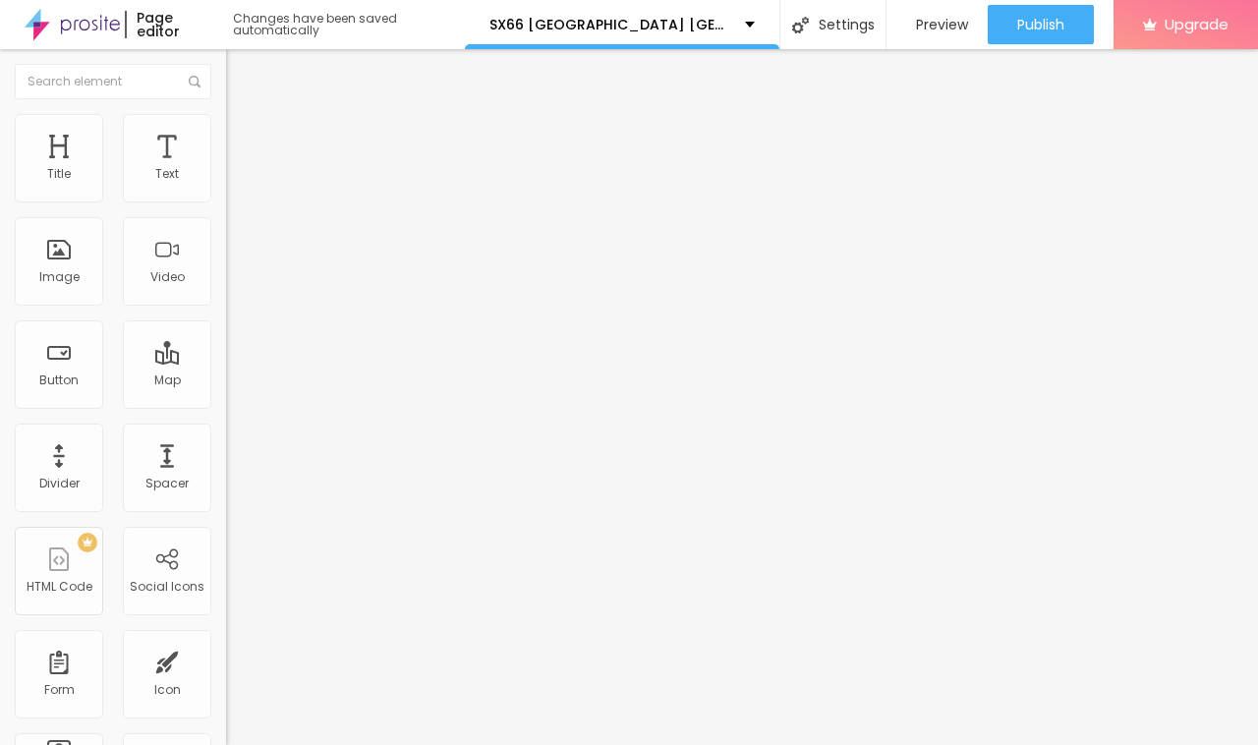
click at [226, 189] on button "button" at bounding box center [240, 178] width 28 height 21
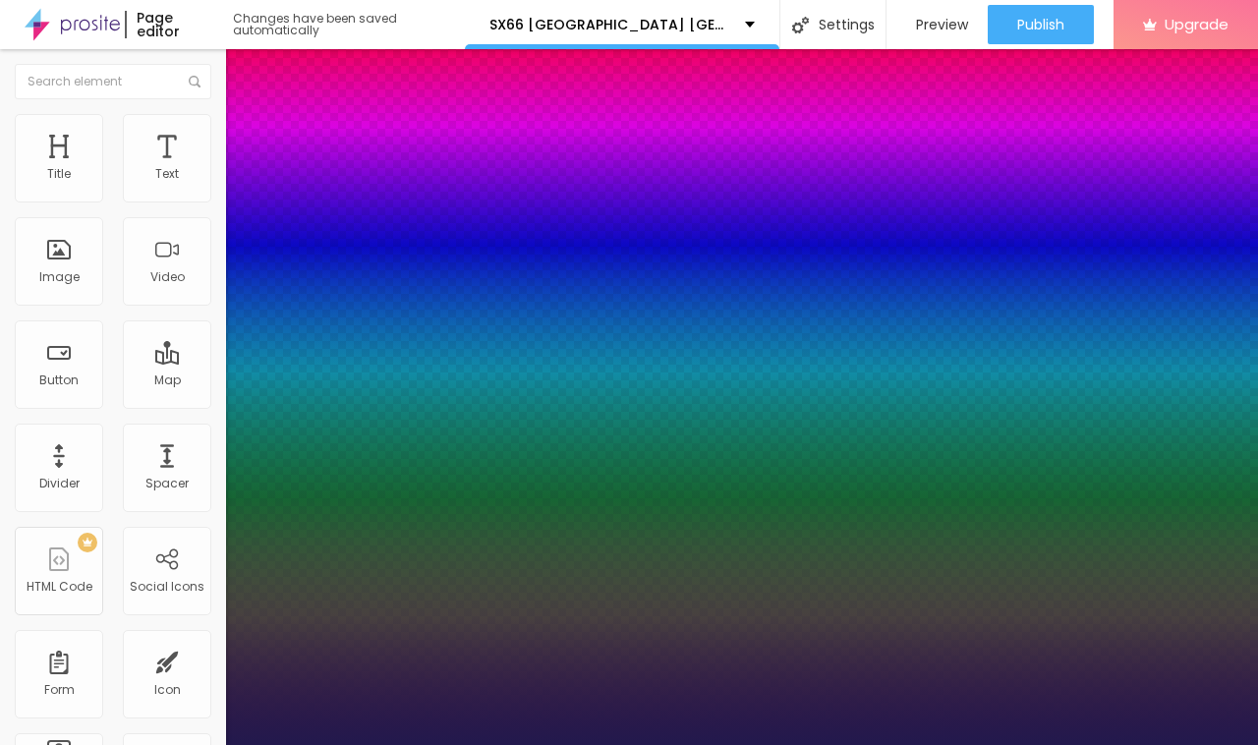
type input "1"
select select "Corben-Regular"
type input "1"
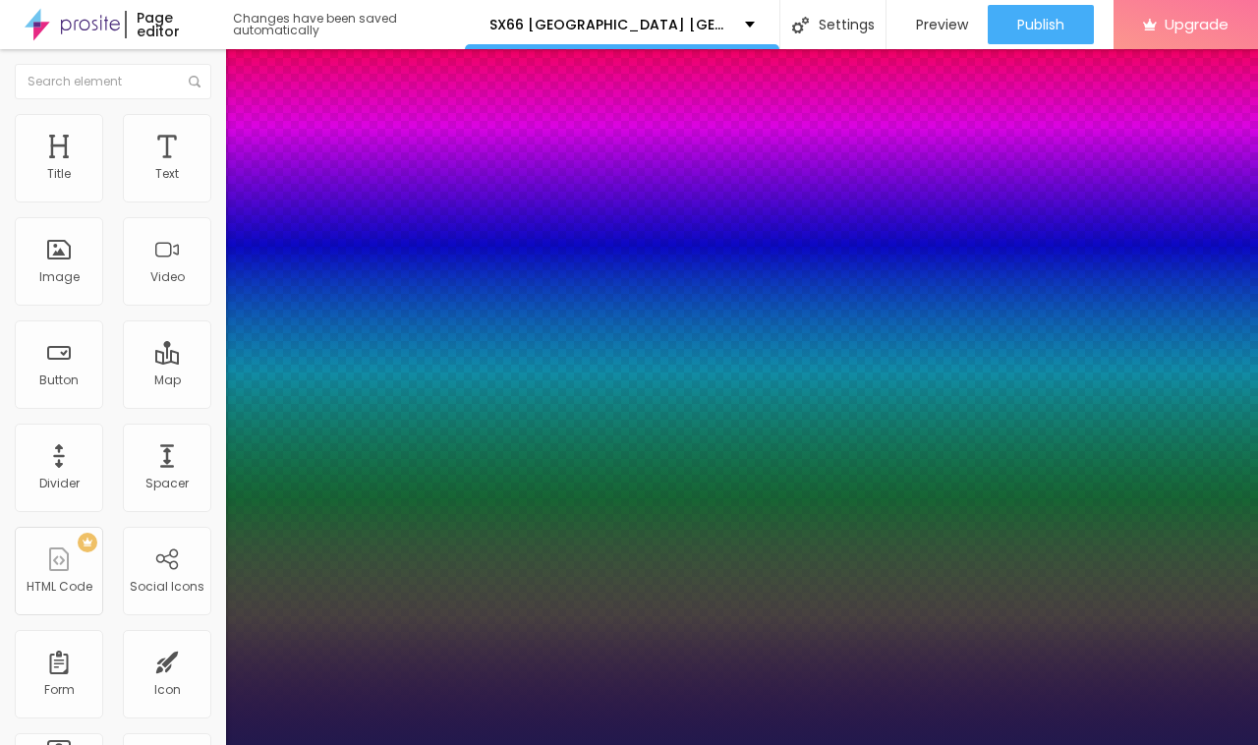
click at [550, 744] on div at bounding box center [629, 745] width 1258 height 0
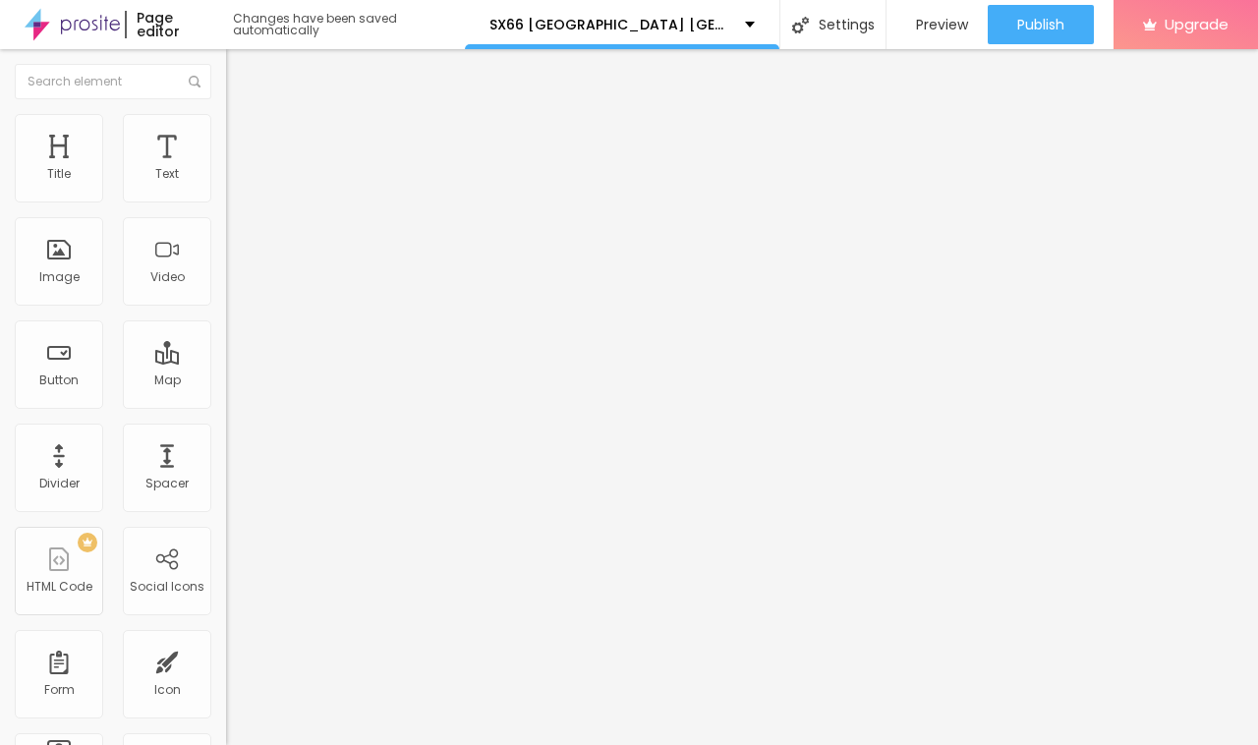
click at [226, 189] on button "button" at bounding box center [240, 178] width 28 height 21
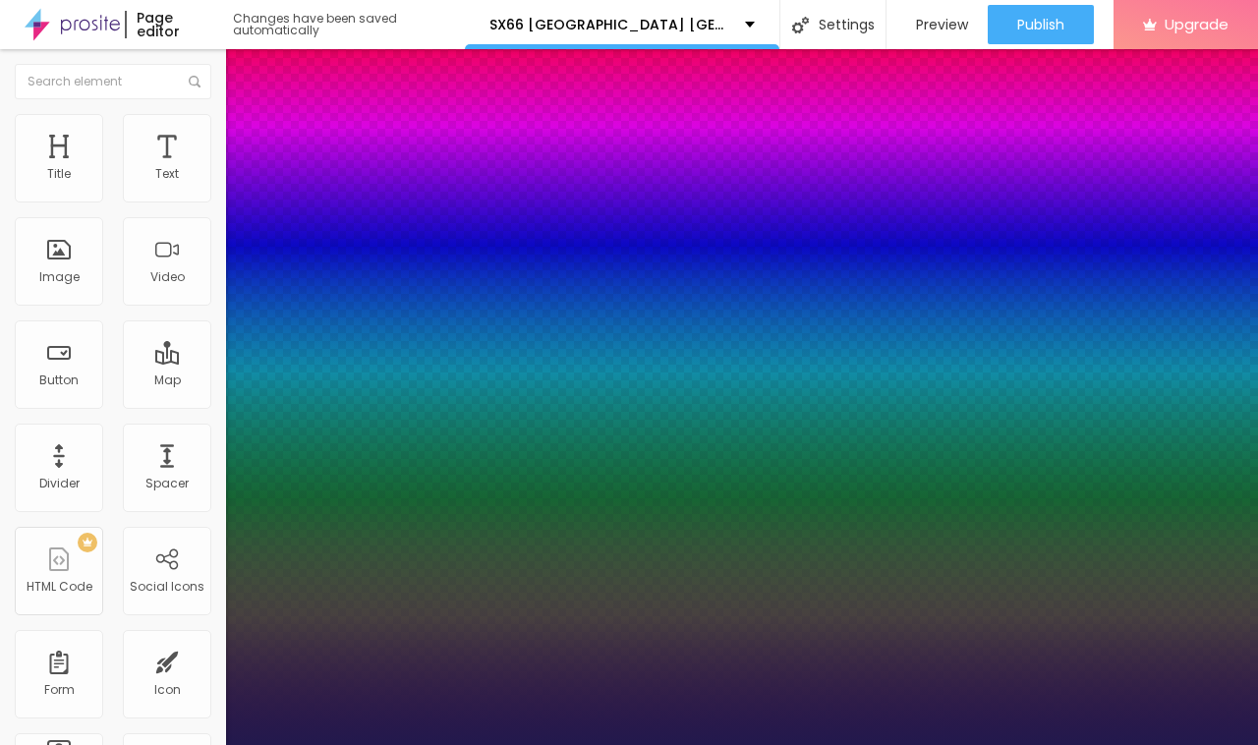
type input "1"
type input "1.4"
type input "1"
type input "1.5"
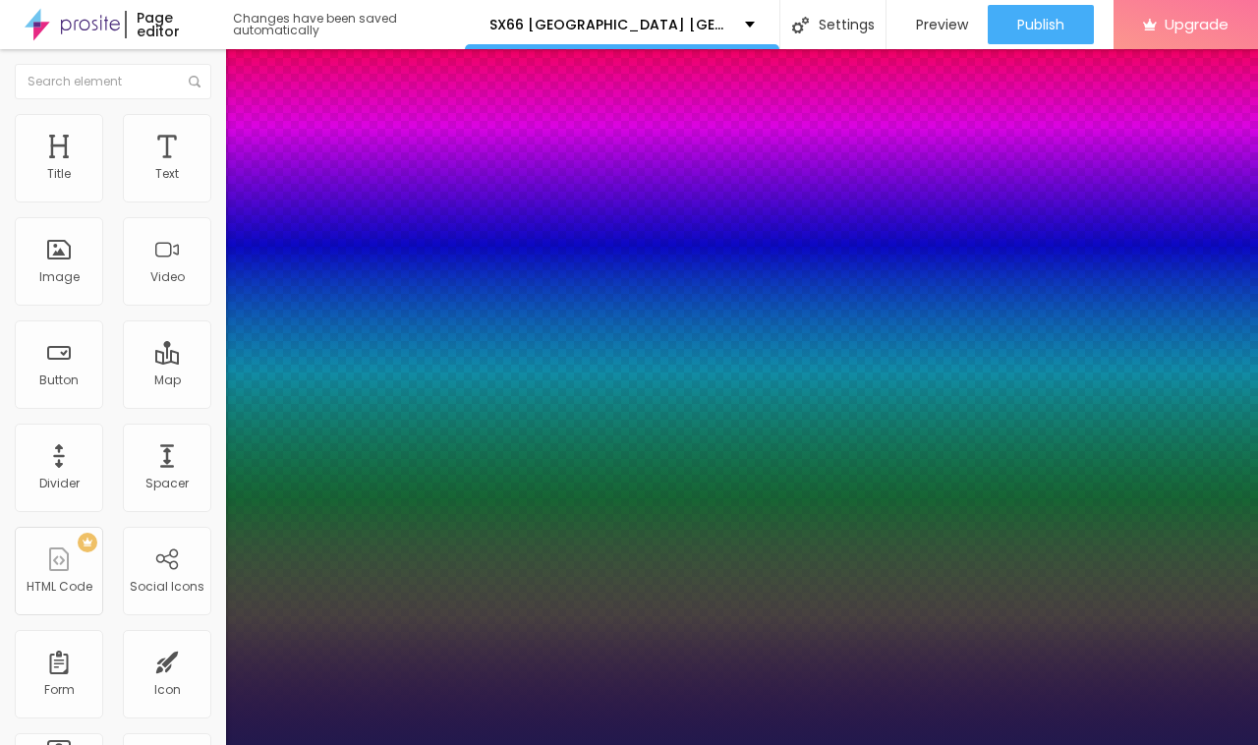
type input "1.5"
type input "1"
type input "1.6"
type input "1"
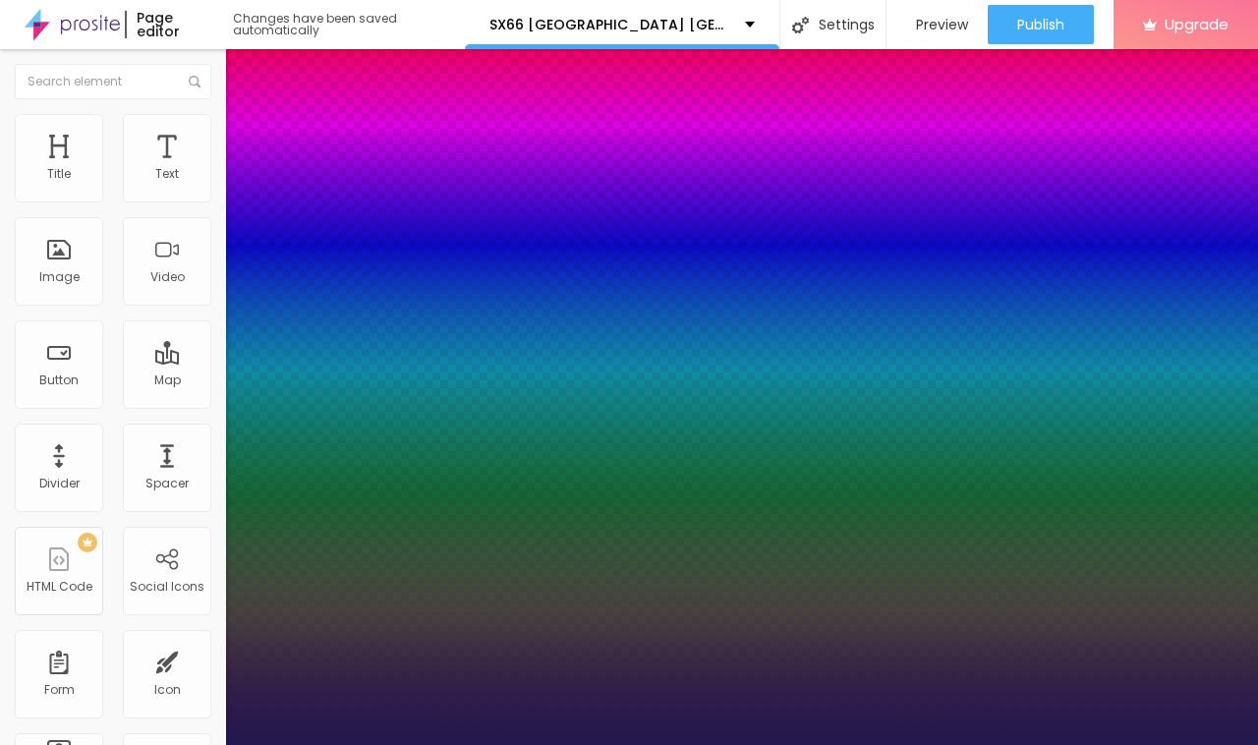
type input "1.5"
type input "1"
type input "1.4"
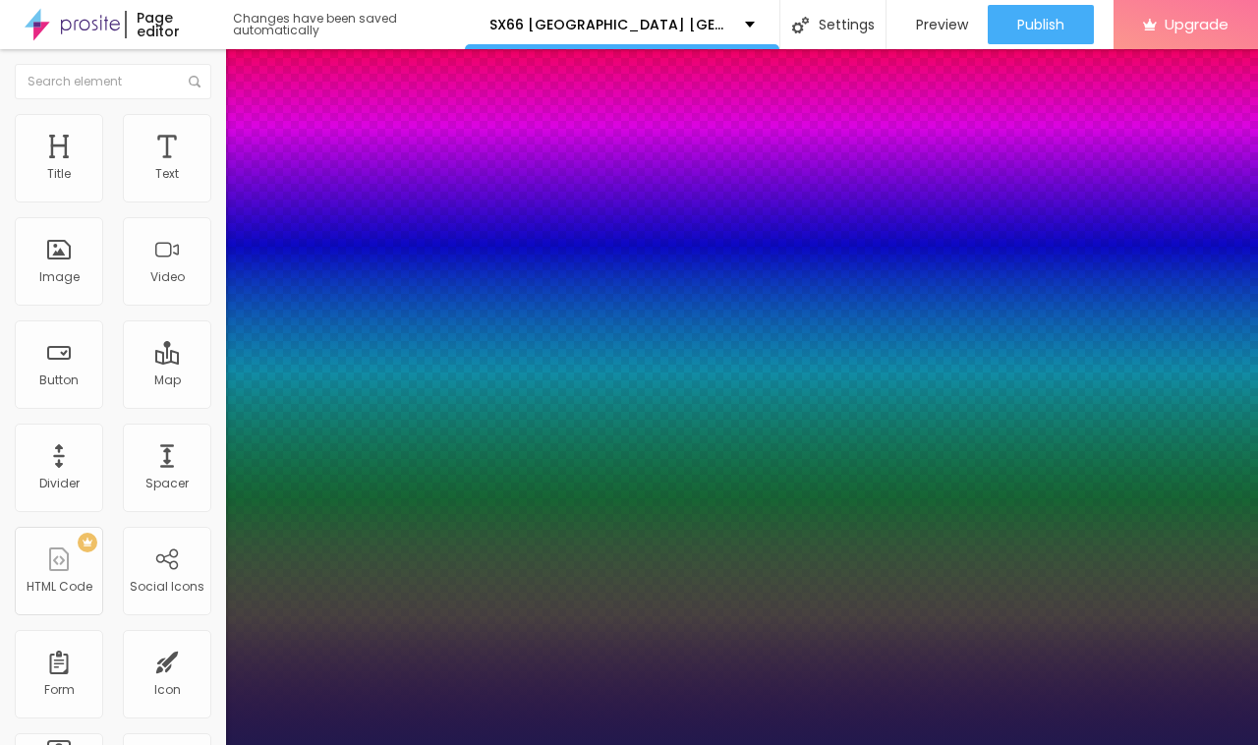
type input "1"
type input "1.3"
type input "1"
type input "1.2"
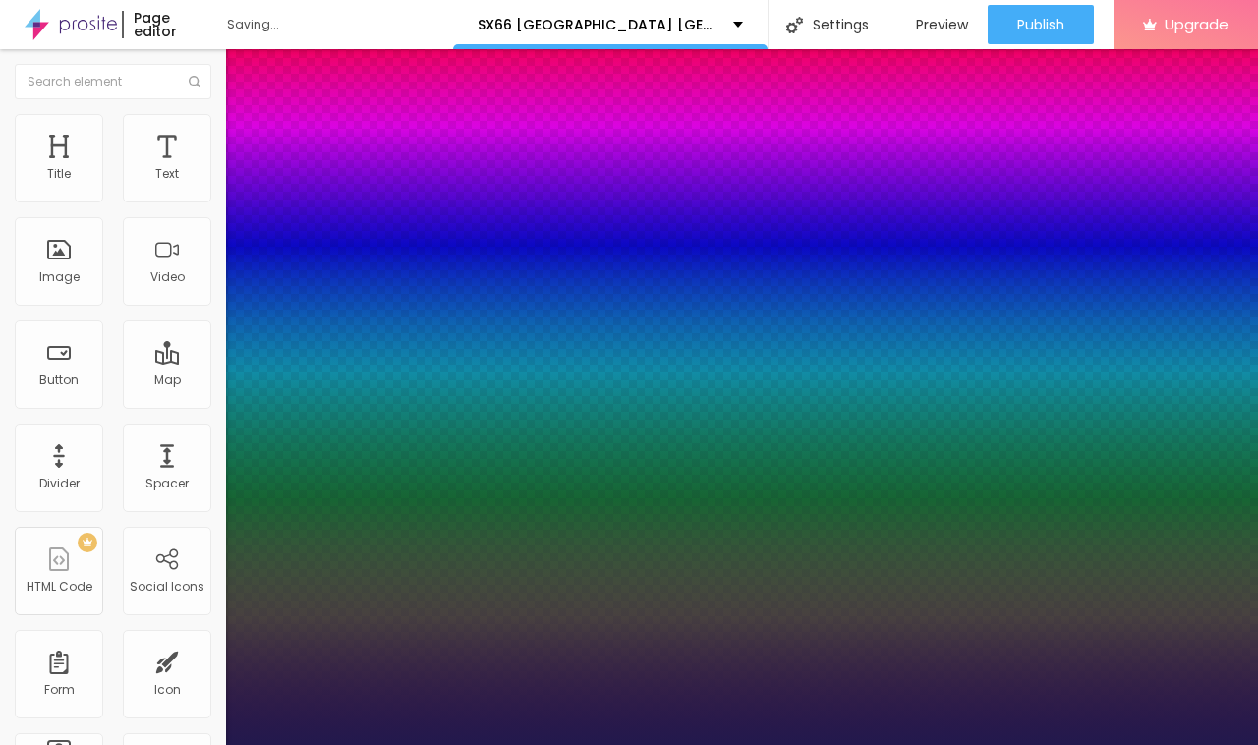
type input "1.2"
type input "1"
type input "1.3"
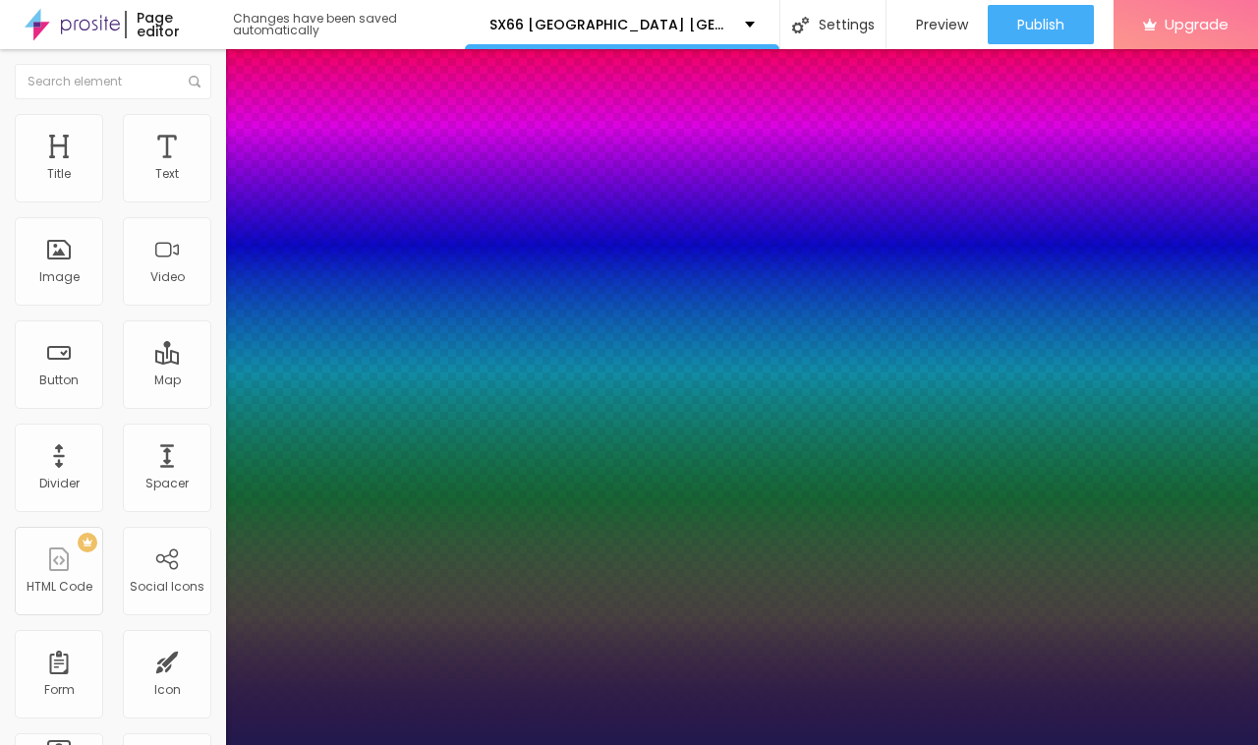
click at [666, 744] on div at bounding box center [629, 745] width 1258 height 0
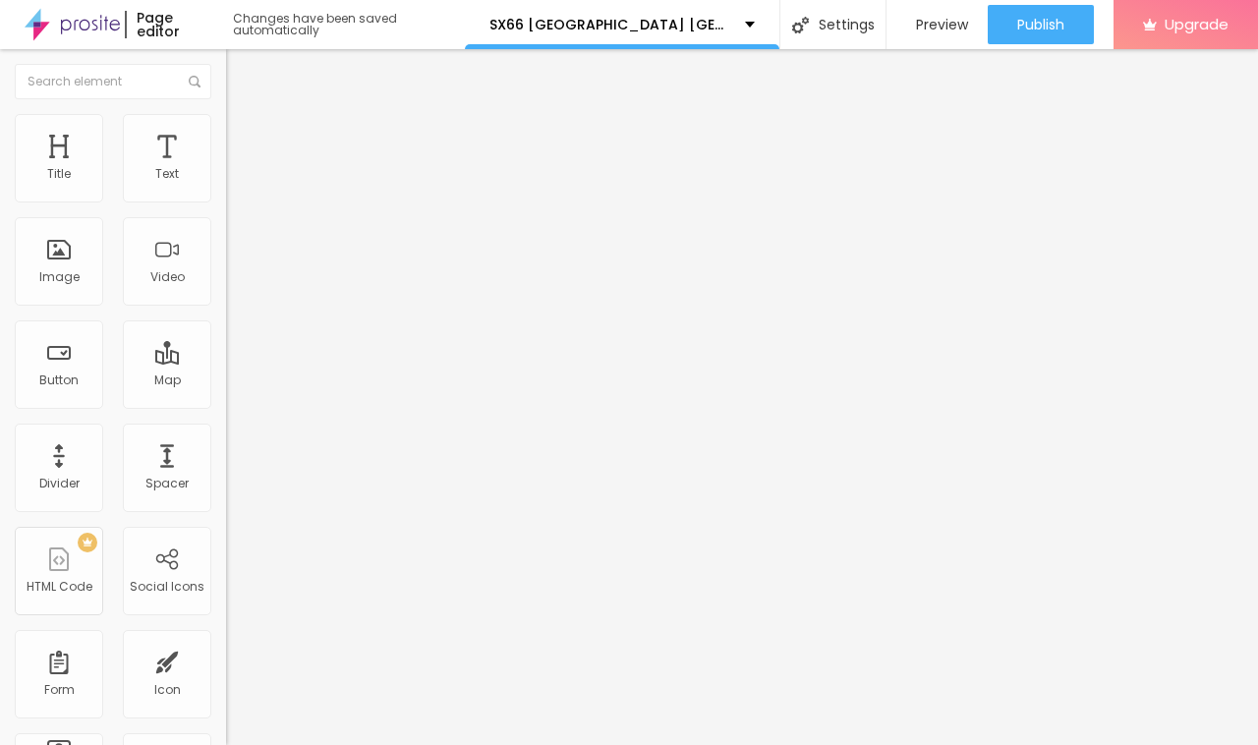
click at [241, 74] on div "Edit Text" at bounding box center [285, 72] width 89 height 16
click at [226, 291] on button "button" at bounding box center [240, 280] width 28 height 21
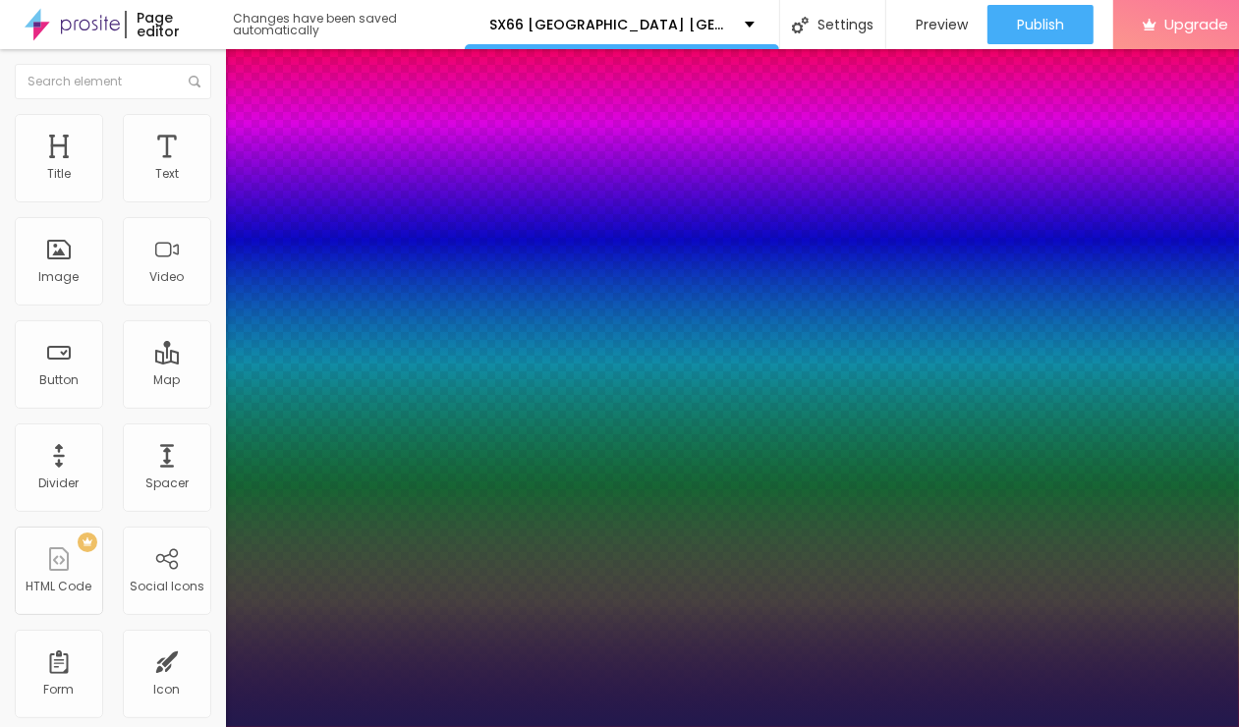
type input "1"
type input "19"
type input "1"
type input "22"
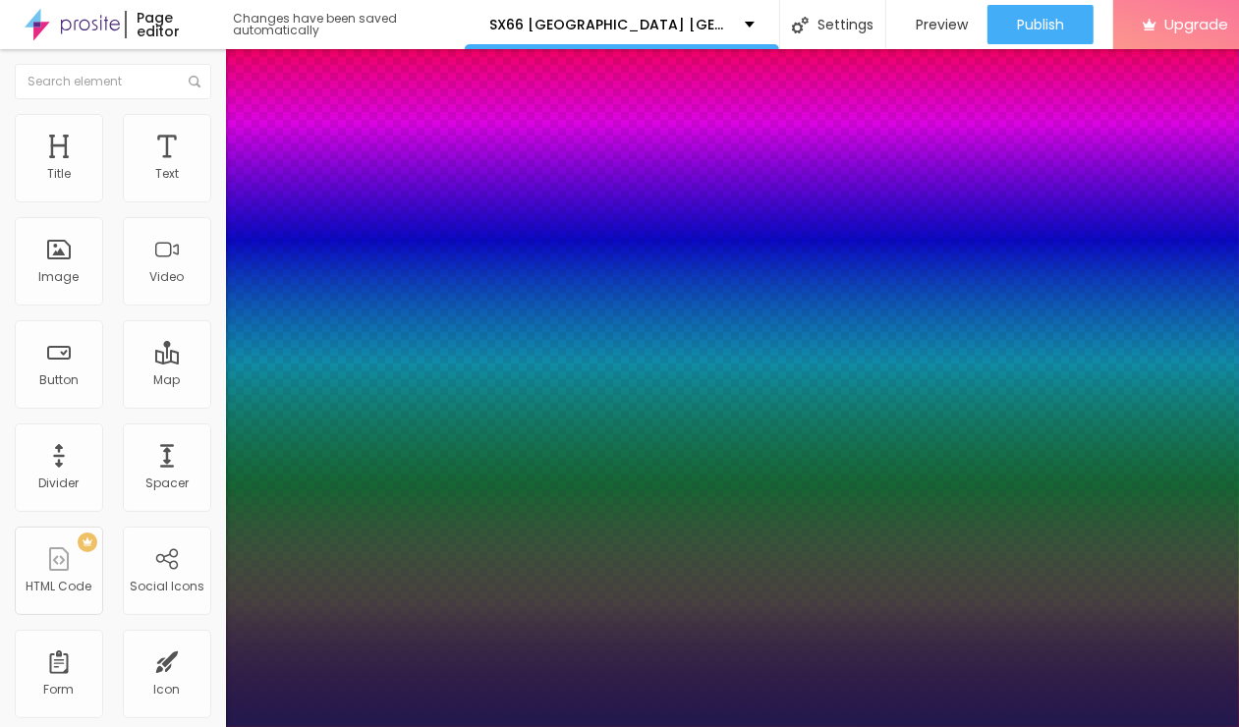
type input "22"
type input "1"
type input "25"
type input "1"
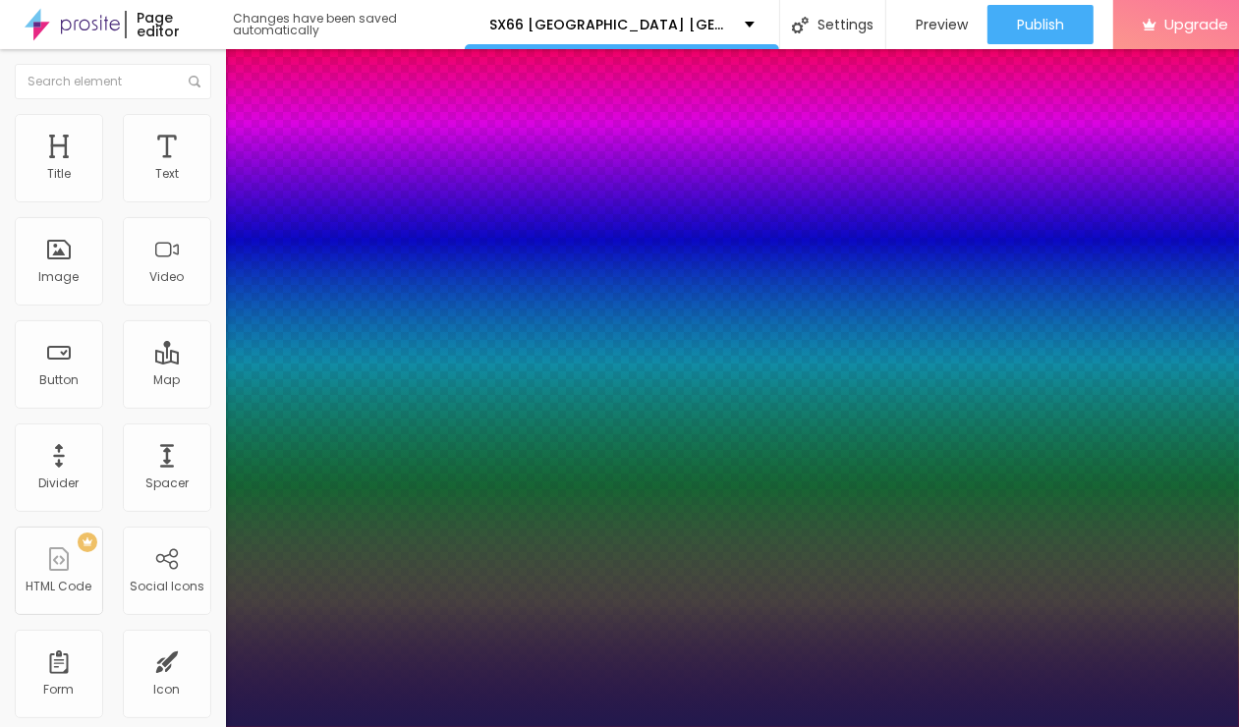
type input "28"
type input "1"
type input "29"
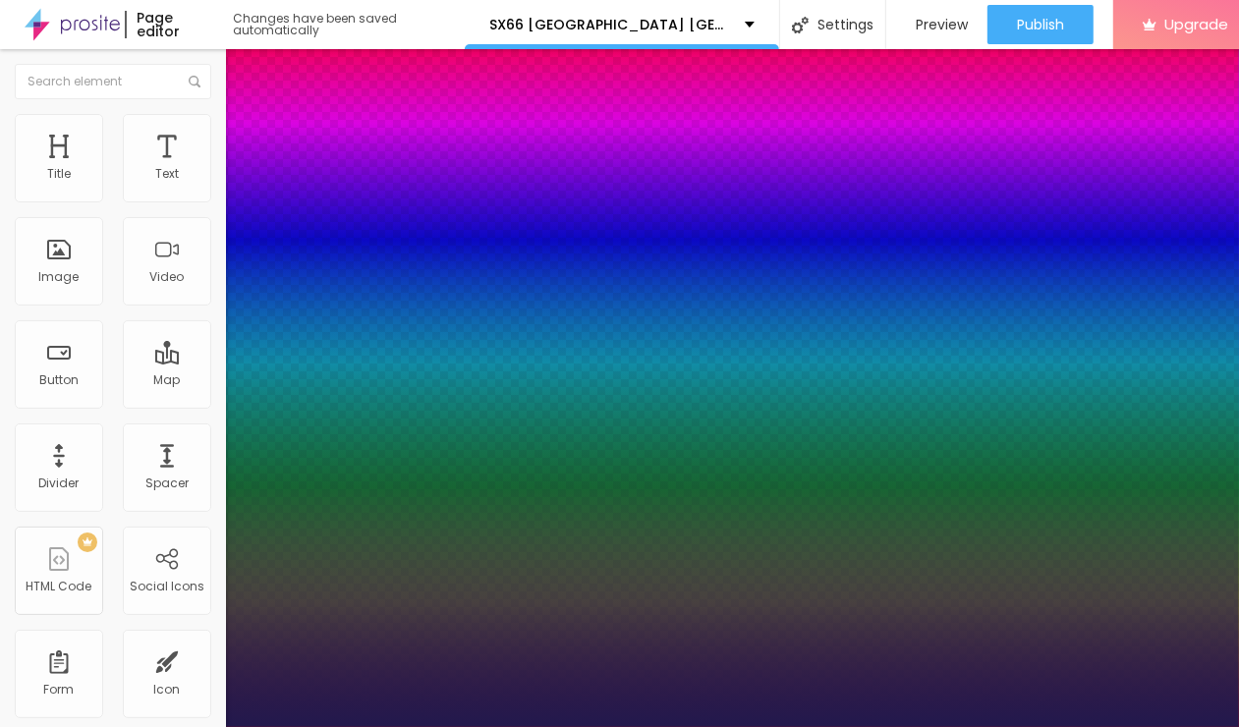
type input "1"
type input "30"
type input "1"
type input "31"
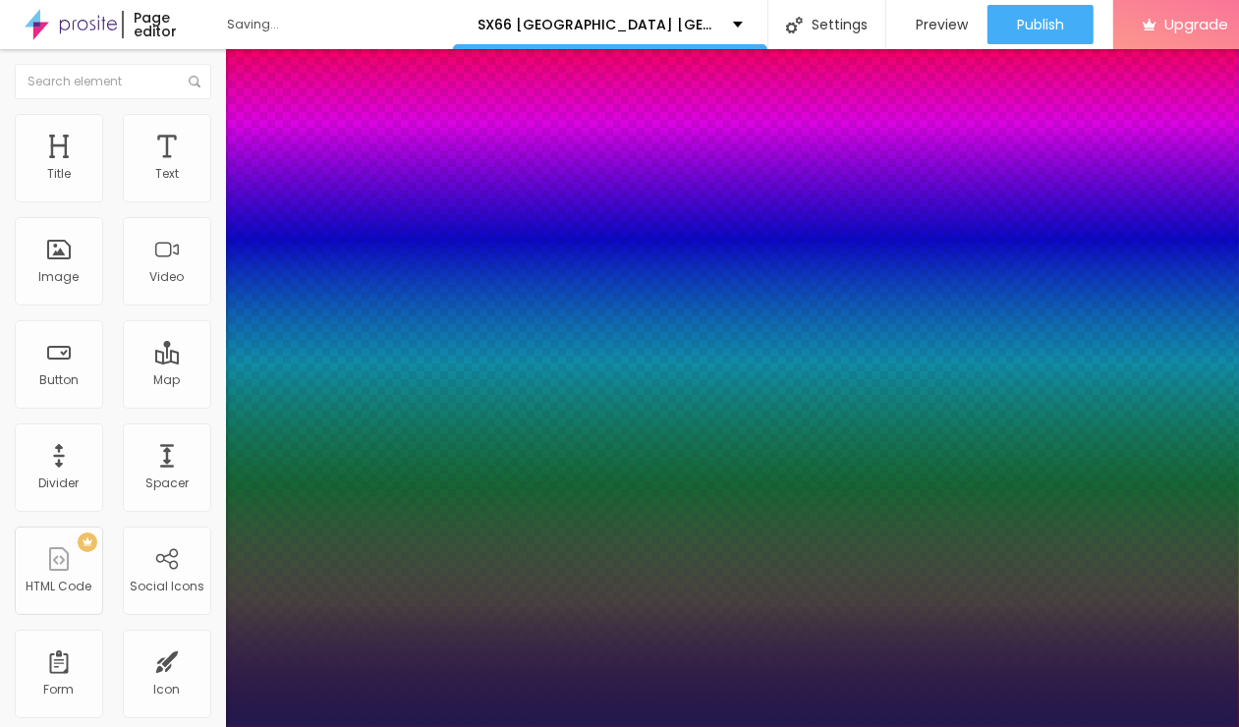
type input "31"
type input "1"
type input "32"
type input "1"
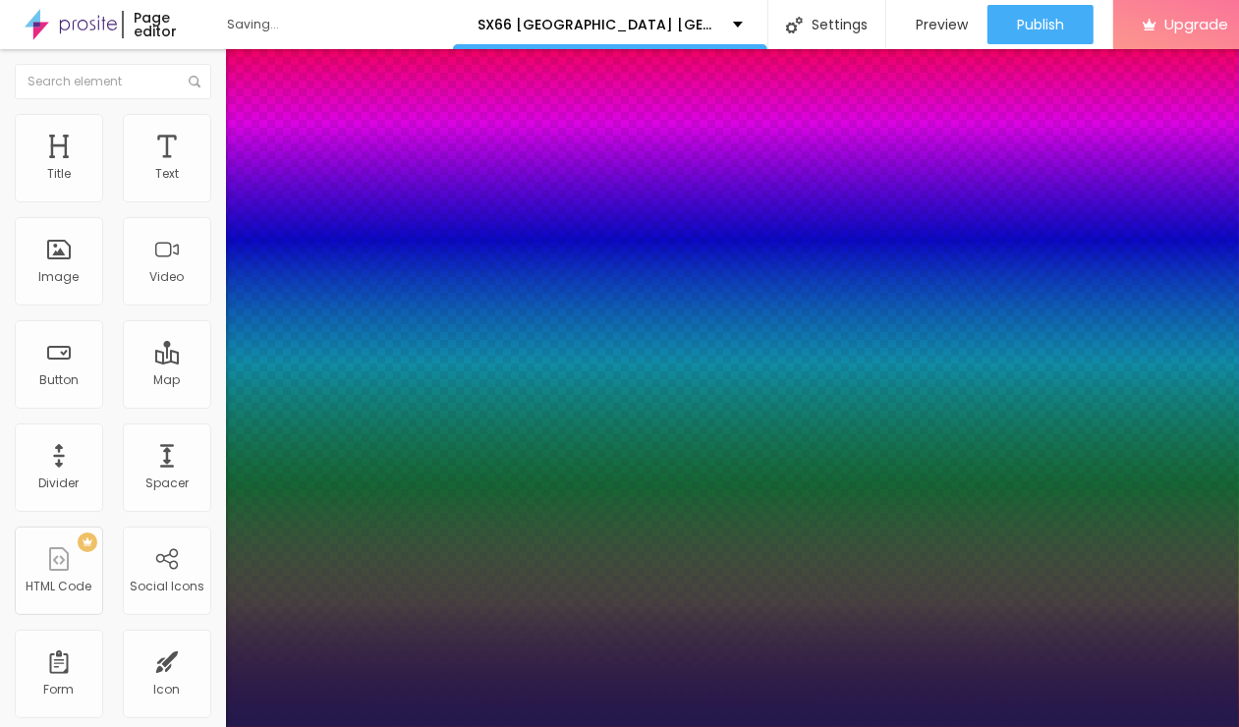
drag, startPoint x: 270, startPoint y: 551, endPoint x: 291, endPoint y: 551, distance: 20.6
type input "32"
click at [258, 727] on div at bounding box center [619, 727] width 1239 height 0
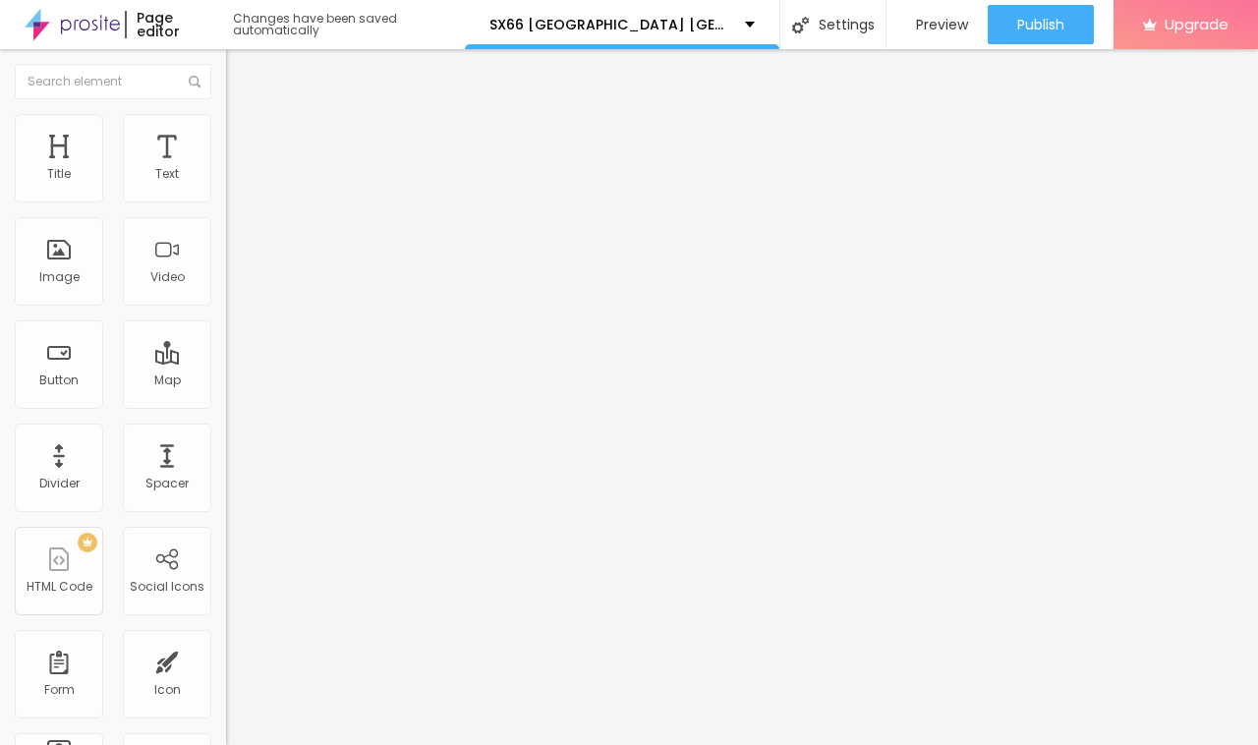
click at [241, 74] on div "Edit Title" at bounding box center [285, 72] width 88 height 16
click at [241, 74] on img "button" at bounding box center [249, 72] width 16 height 16
click at [86, 256] on div "Image" at bounding box center [59, 261] width 88 height 88
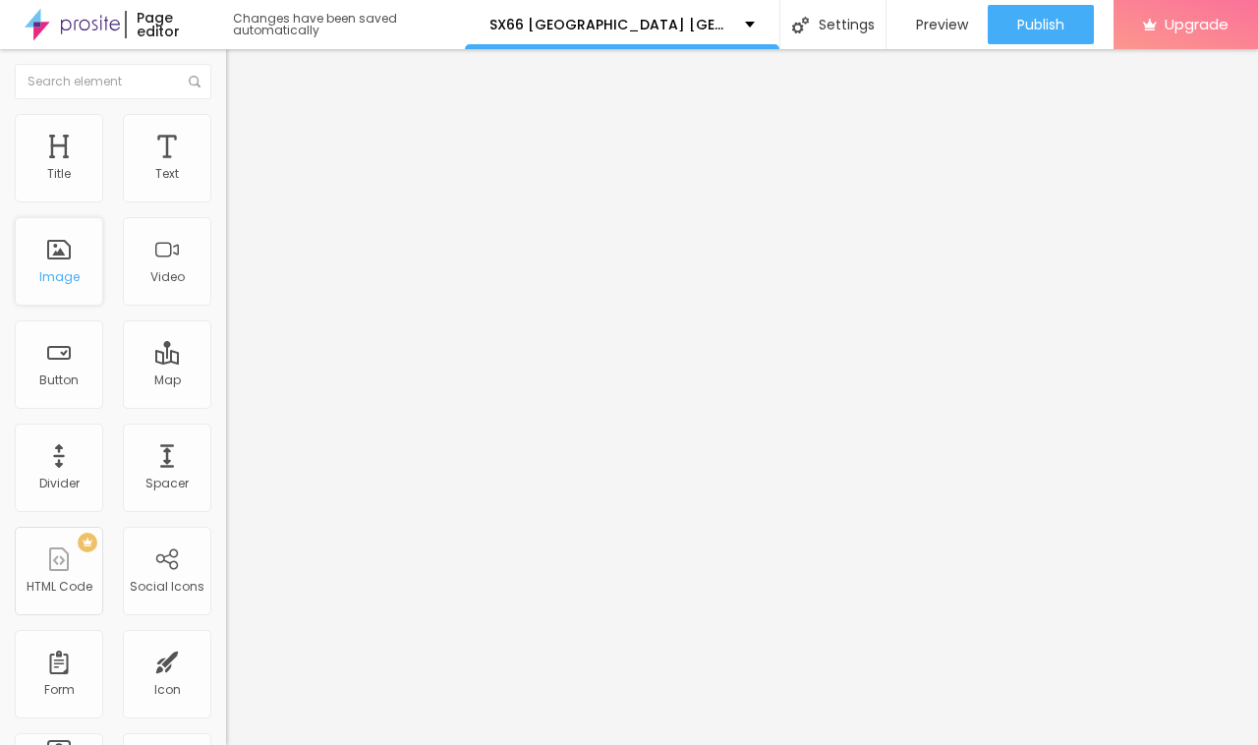
click at [86, 256] on div "Image" at bounding box center [59, 261] width 88 height 88
click at [226, 169] on span "Add image" at bounding box center [266, 160] width 81 height 17
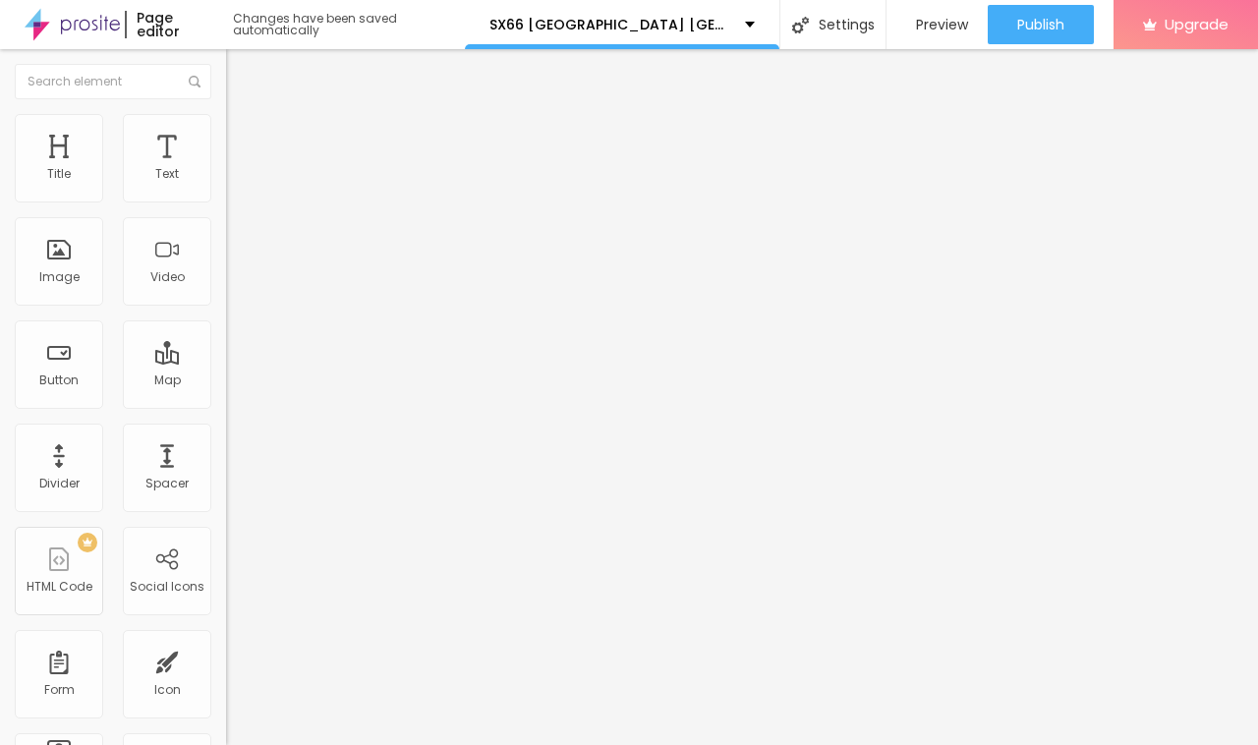
click at [226, 403] on input "https://" at bounding box center [344, 393] width 236 height 20
paste input "[DOMAIN_NAME][URL]"
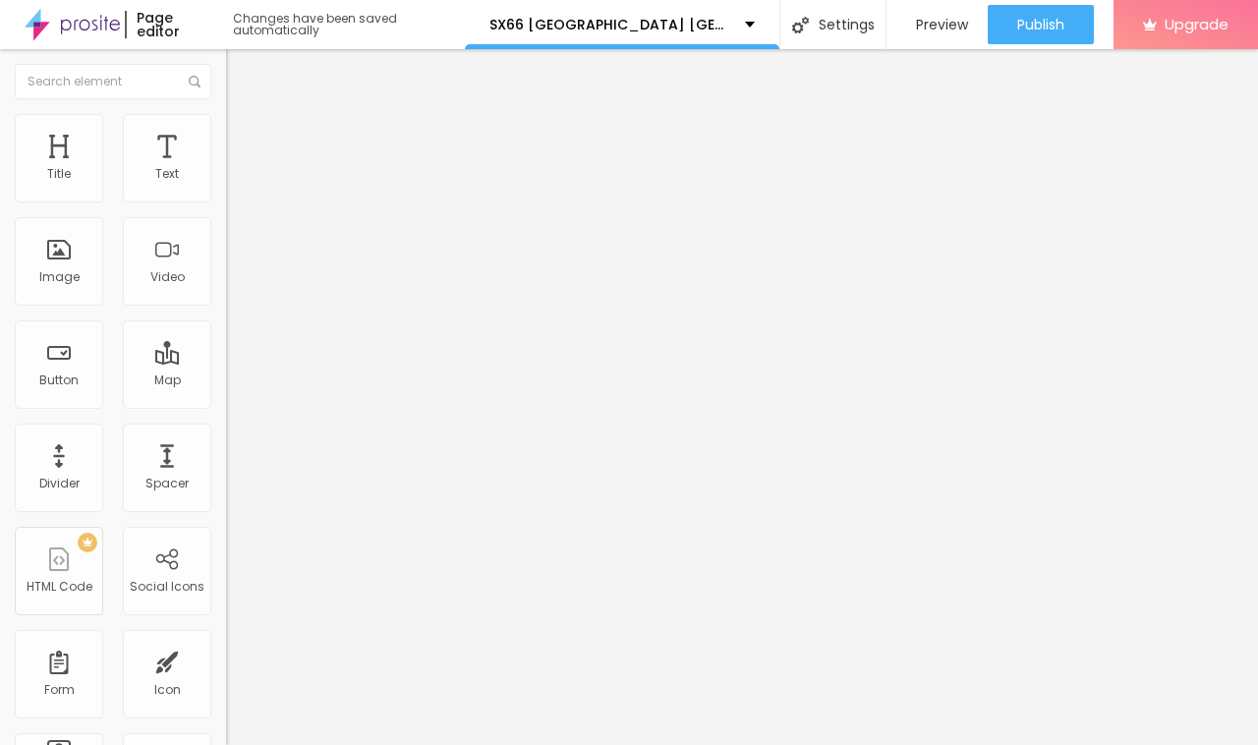
type input "[URL][DOMAIN_NAME]"
click at [226, 199] on input "text" at bounding box center [344, 189] width 236 height 20
click at [226, 215] on div "Image description (Alt)" at bounding box center [339, 191] width 226 height 48
click at [226, 199] on input "text" at bounding box center [344, 189] width 236 height 20
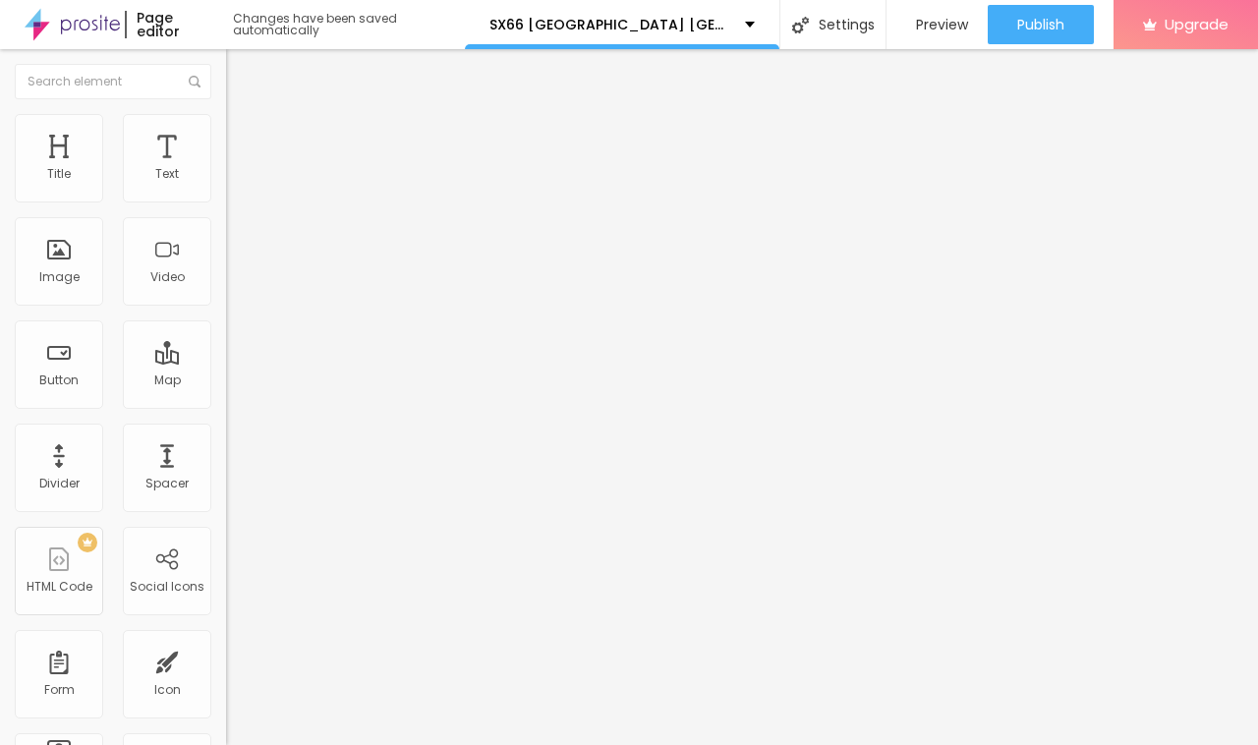
paste input "SX66 ME NL"
type input "SX66 ME NL"
click at [226, 134] on ul "Content Style Advanced" at bounding box center [339, 123] width 226 height 59
click at [226, 119] on li "Style" at bounding box center [339, 124] width 226 height 20
type input "95"
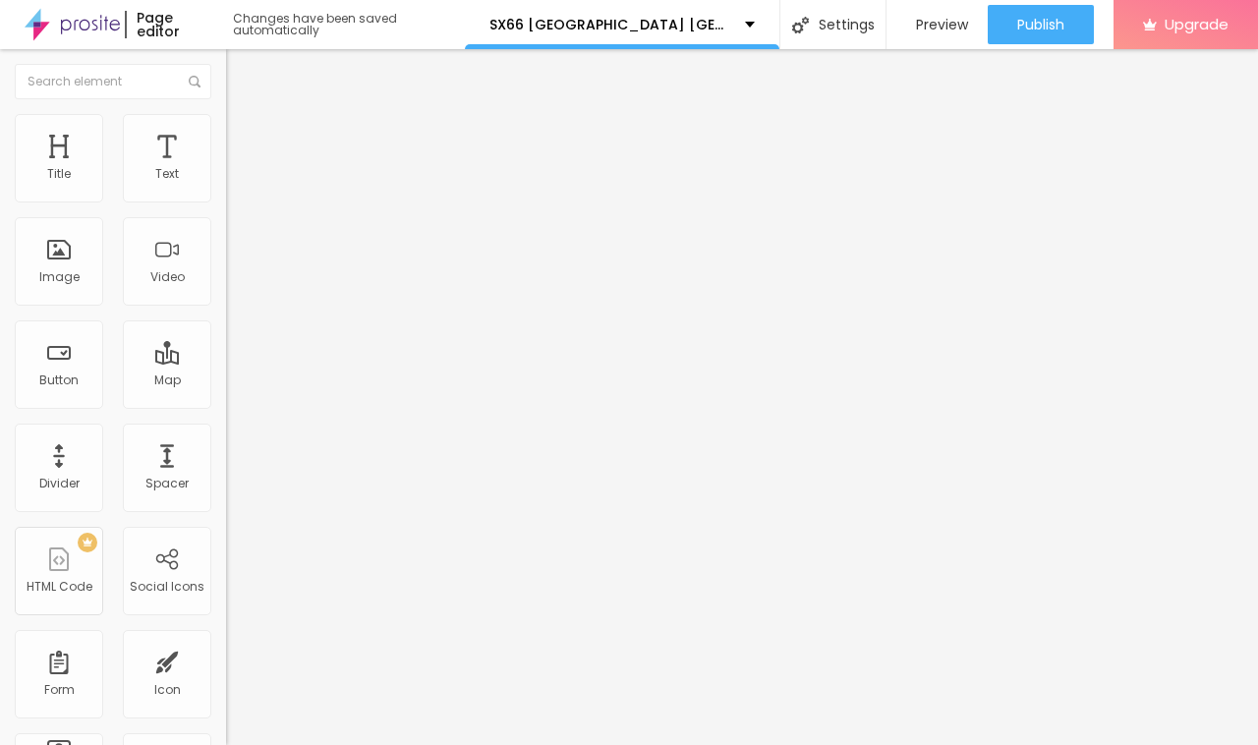
type input "95"
type input "90"
type input "85"
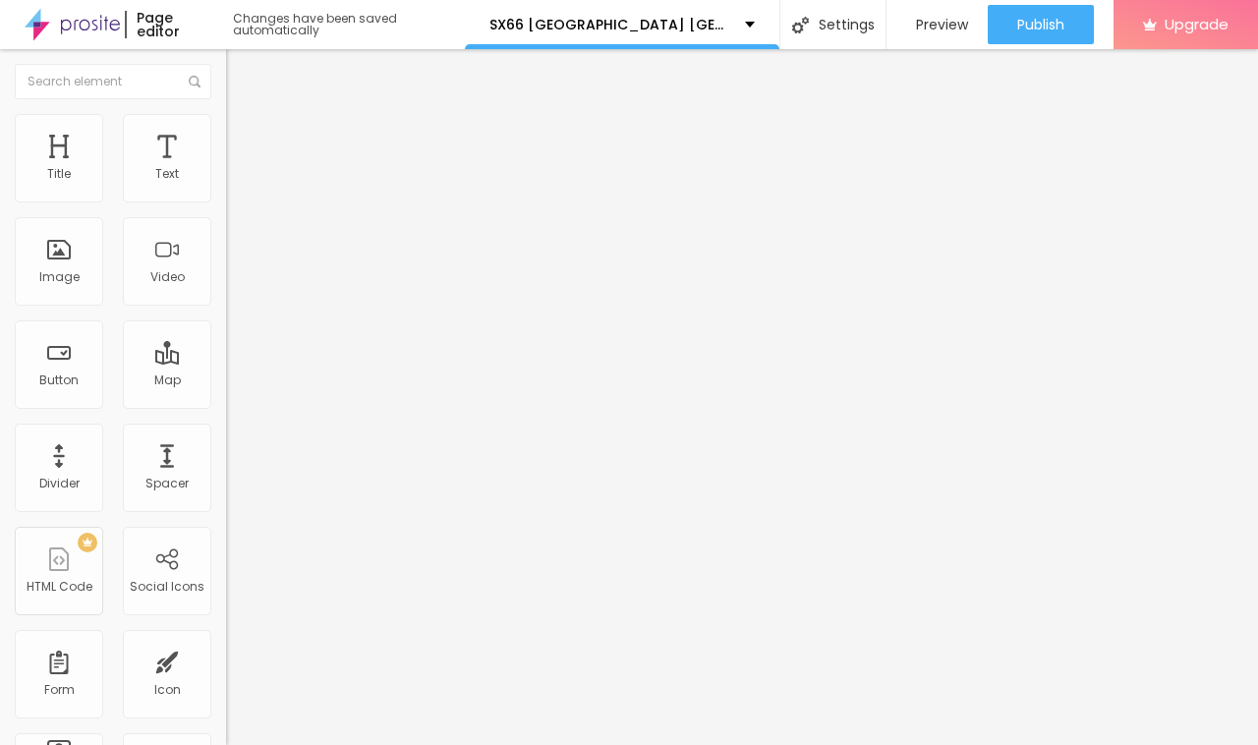
type input "80"
type input "75"
type input "70"
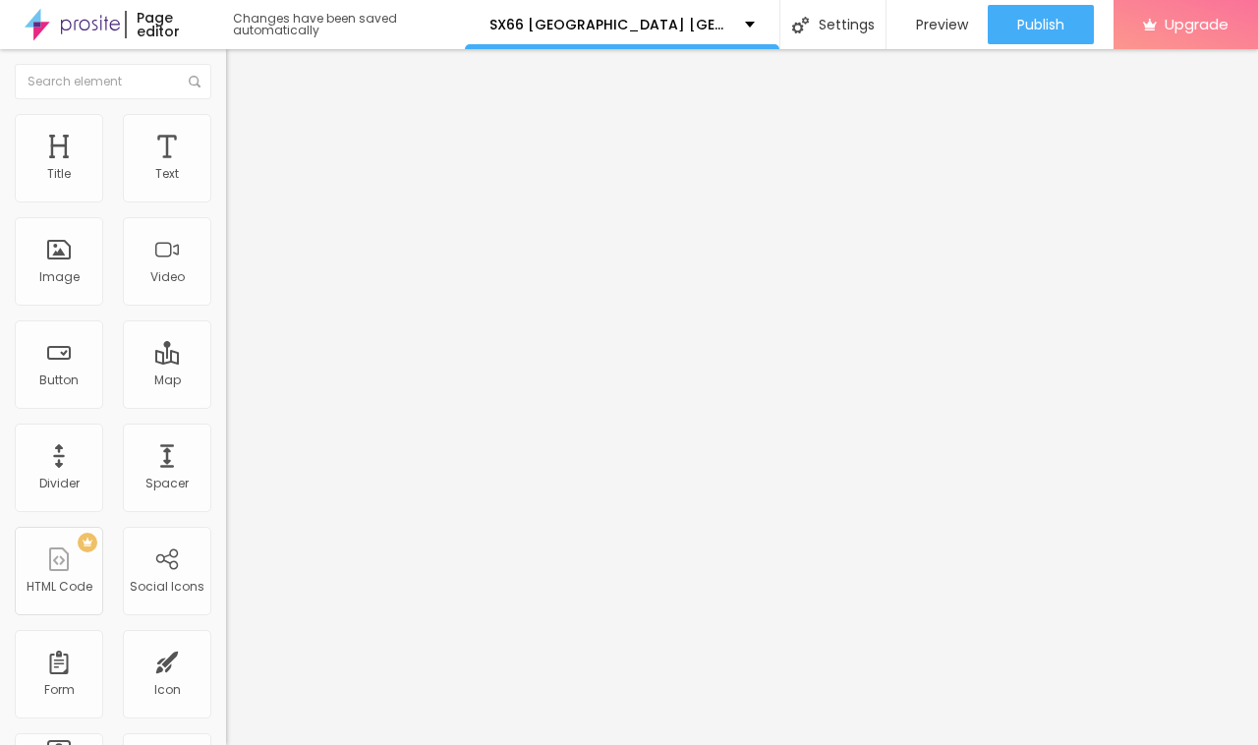
type input "70"
type input "65"
type input "60"
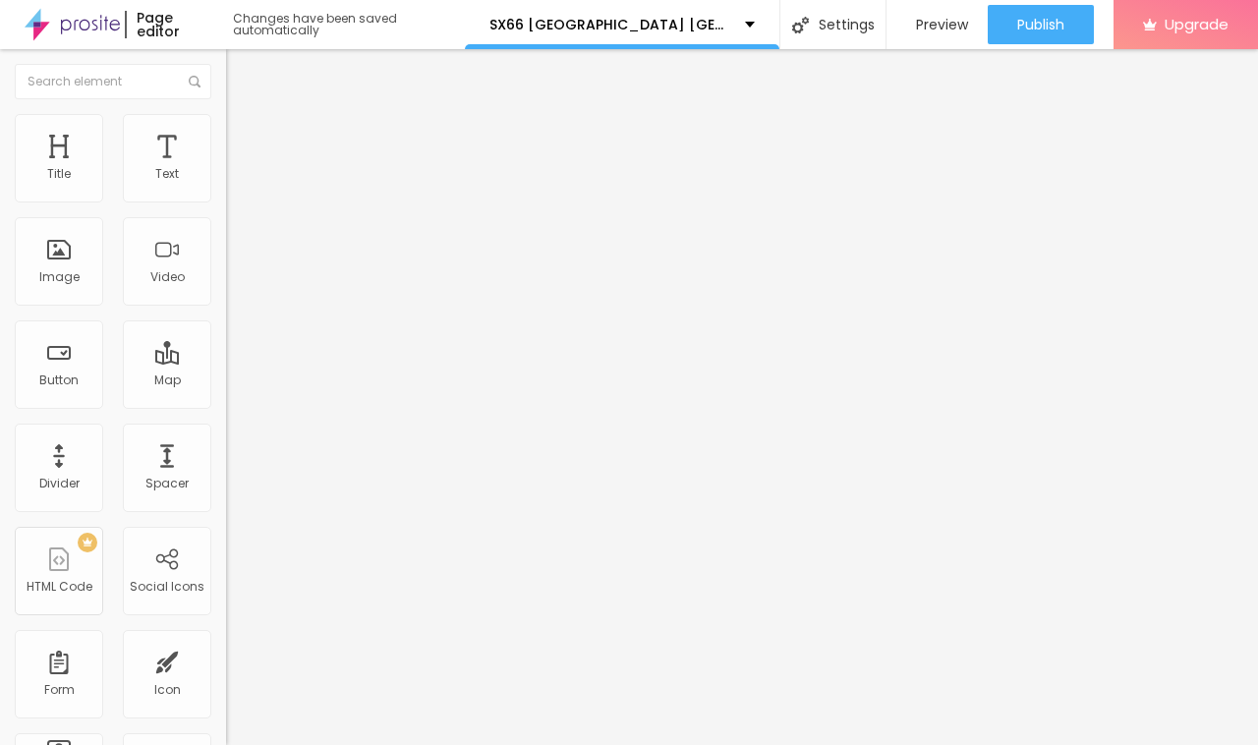
type input "55"
type input "50"
type input "45"
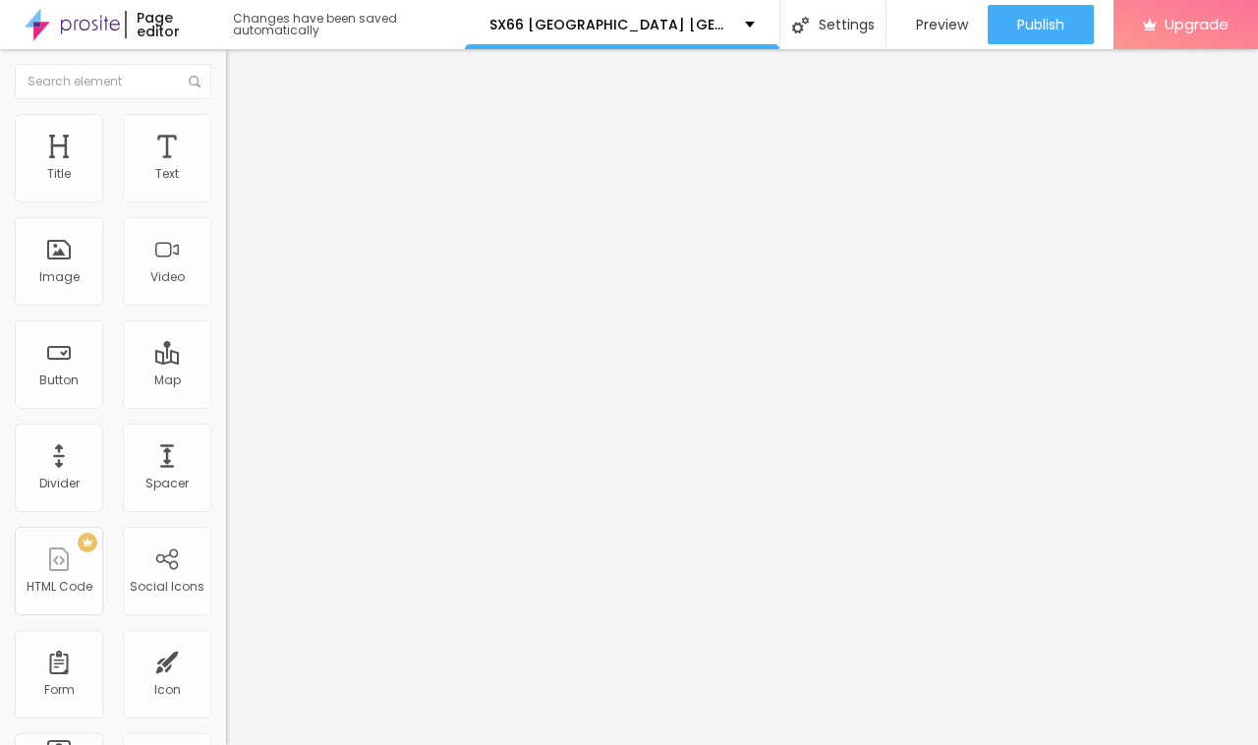
type input "45"
type input "40"
type input "35"
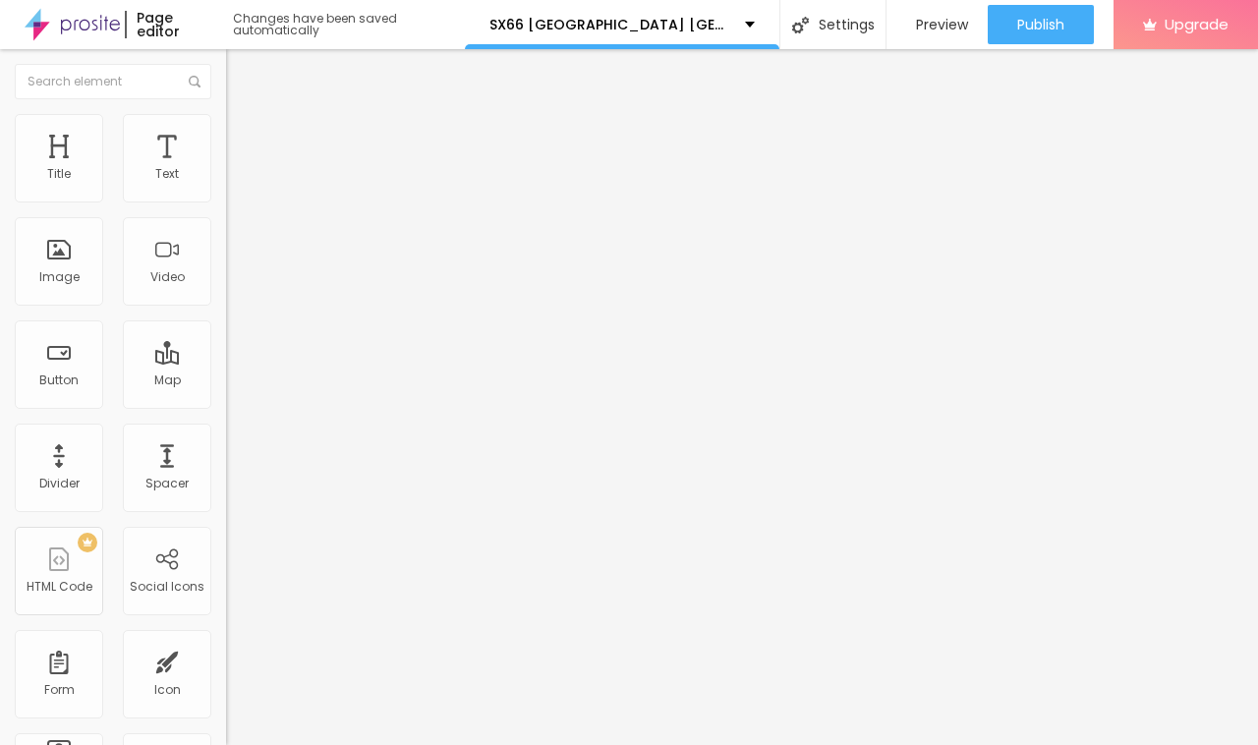
type input "30"
type input "25"
type input "30"
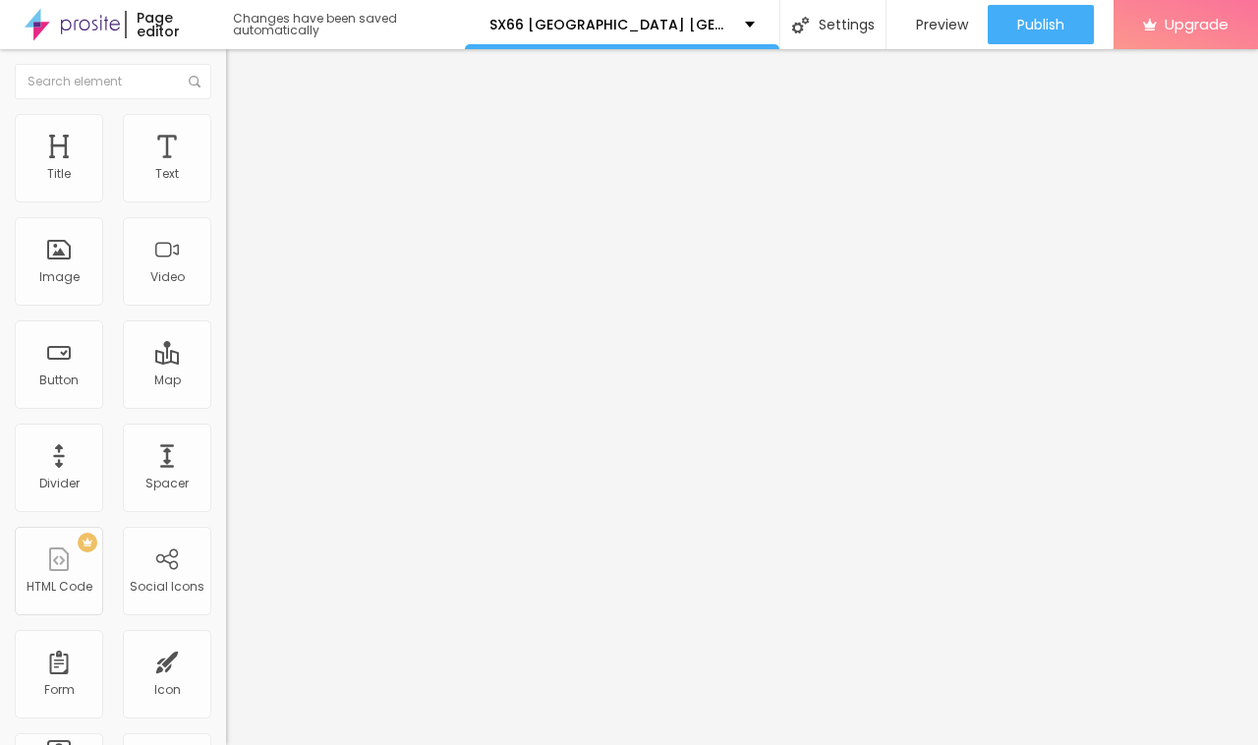
drag, startPoint x: 202, startPoint y: 207, endPoint x: 62, endPoint y: 208, distance: 140.6
type input "30"
click at [226, 202] on input "range" at bounding box center [289, 194] width 127 height 16
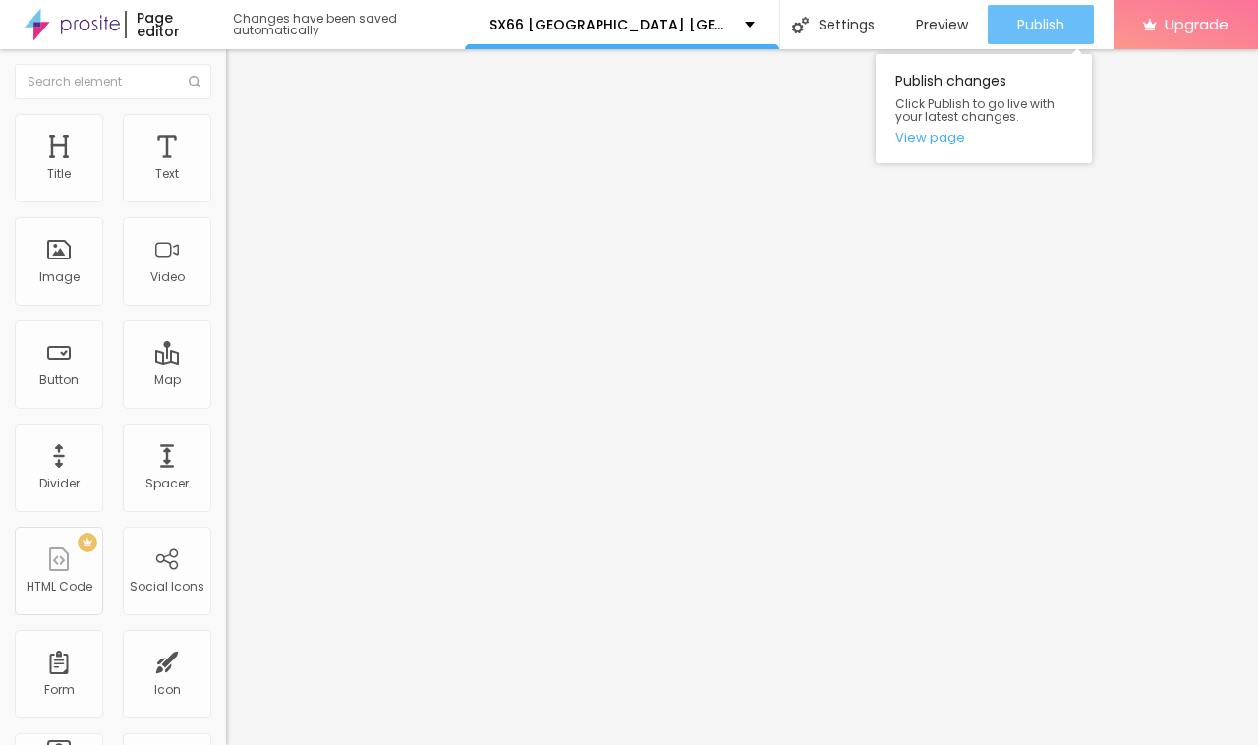
click at [1035, 17] on span "Publish" at bounding box center [1040, 25] width 47 height 16
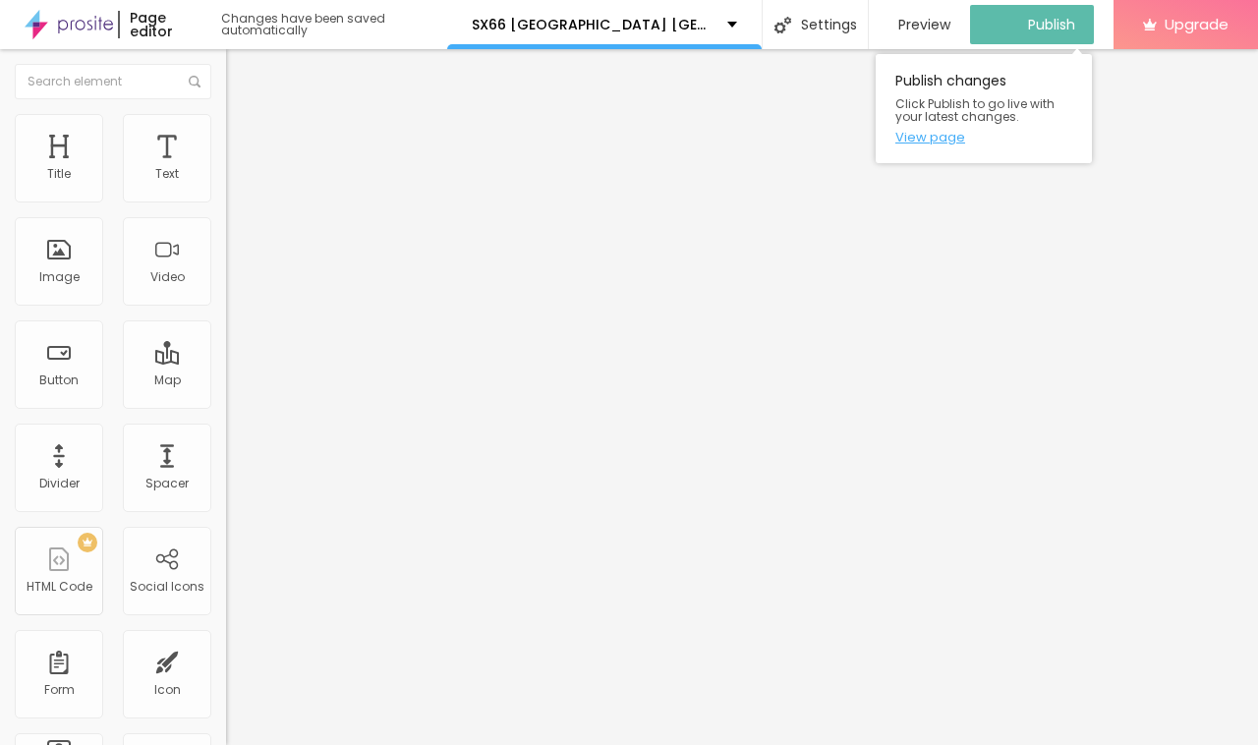
click at [944, 140] on link "View page" at bounding box center [983, 137] width 177 height 13
